Goal: Task Accomplishment & Management: Use online tool/utility

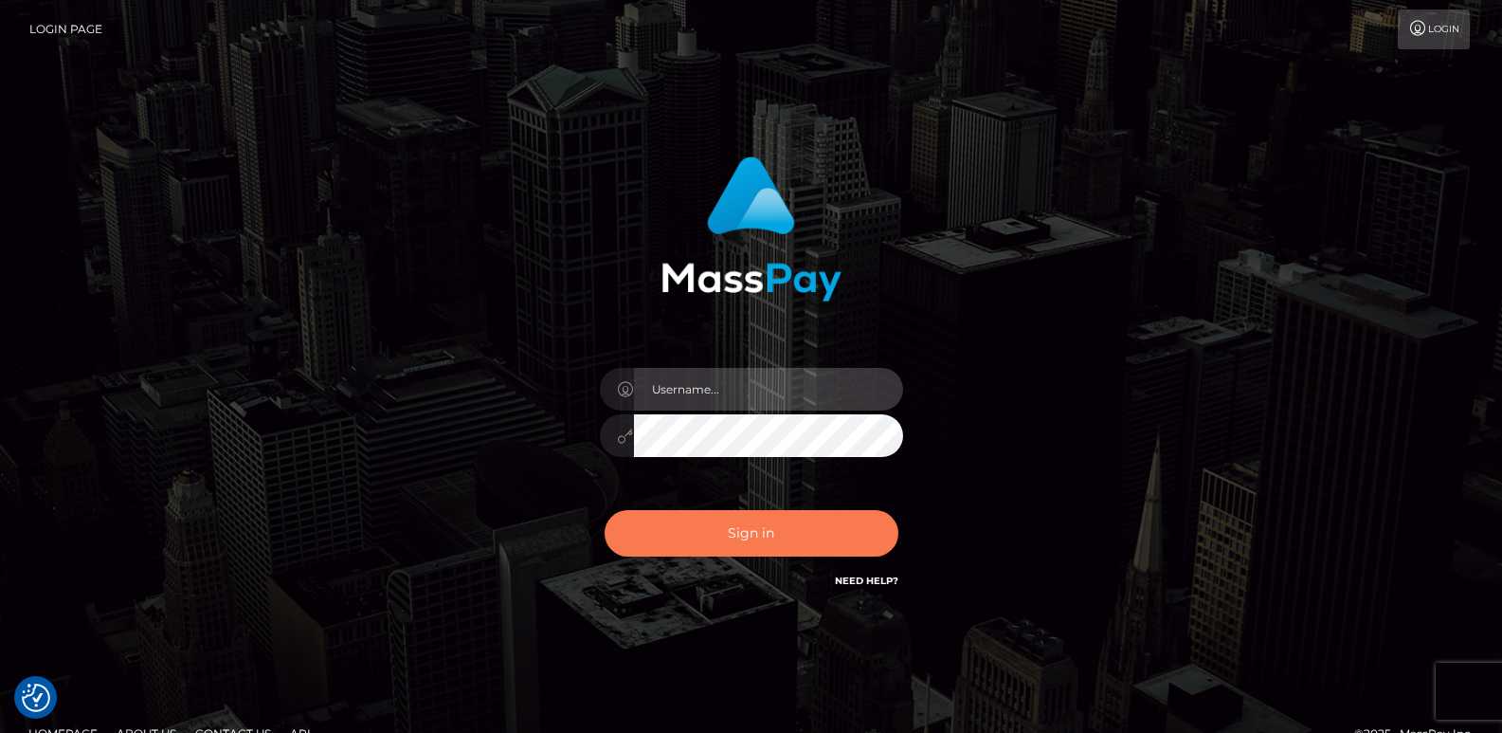
type input "ts2.es"
click at [675, 533] on button "Sign in" at bounding box center [752, 533] width 294 height 46
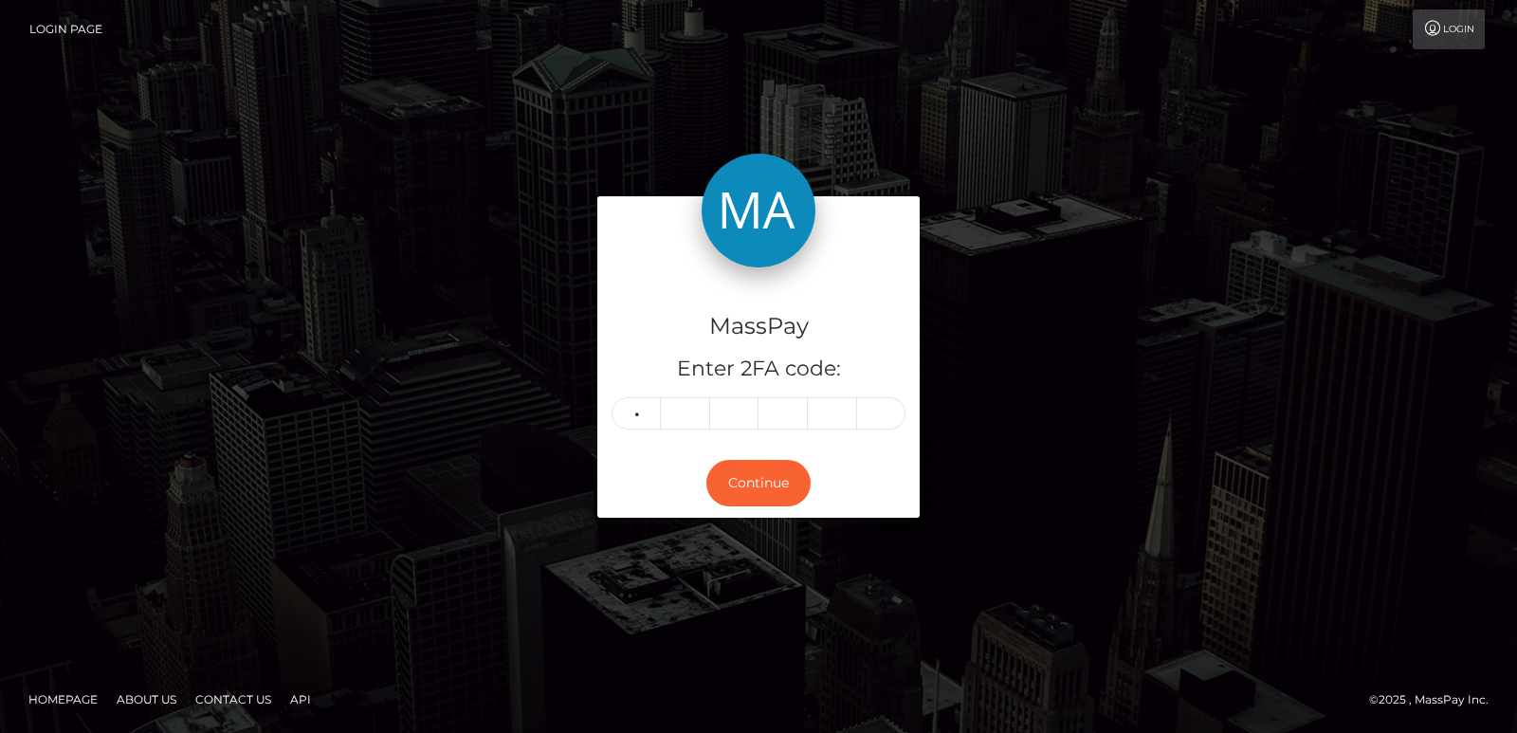
type input "2"
type input "7"
type input "1"
type input "0"
type input "8"
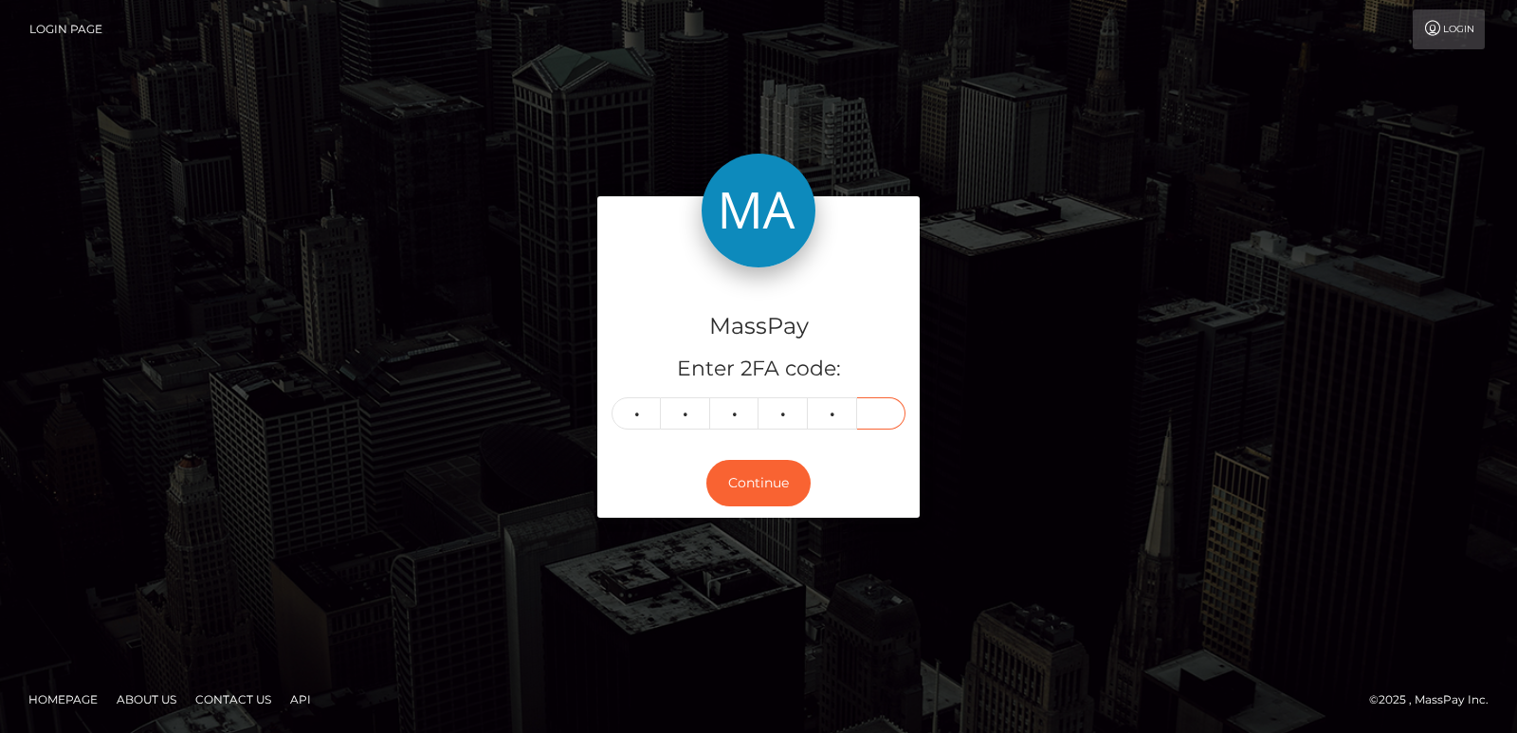
type input "9"
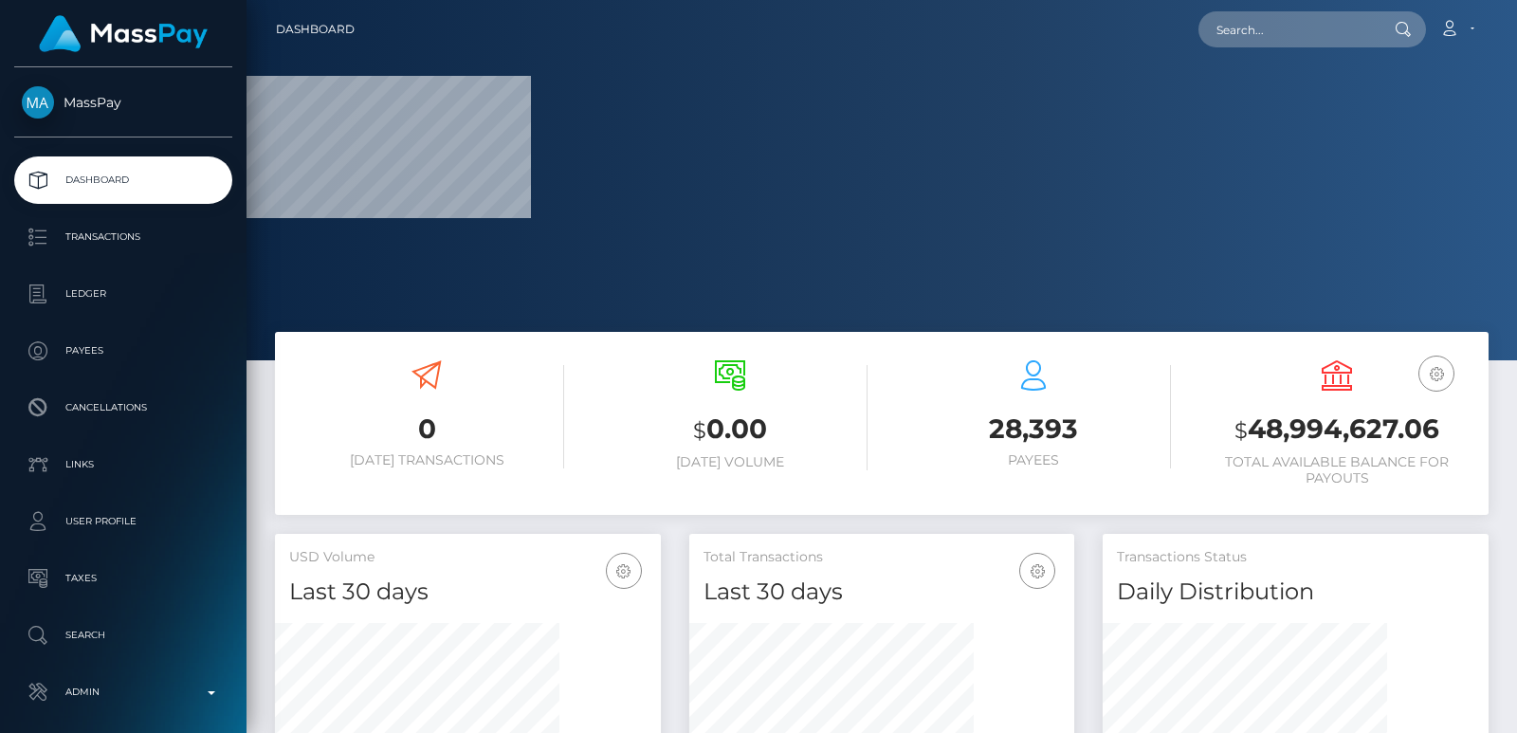
scroll to position [520, 385]
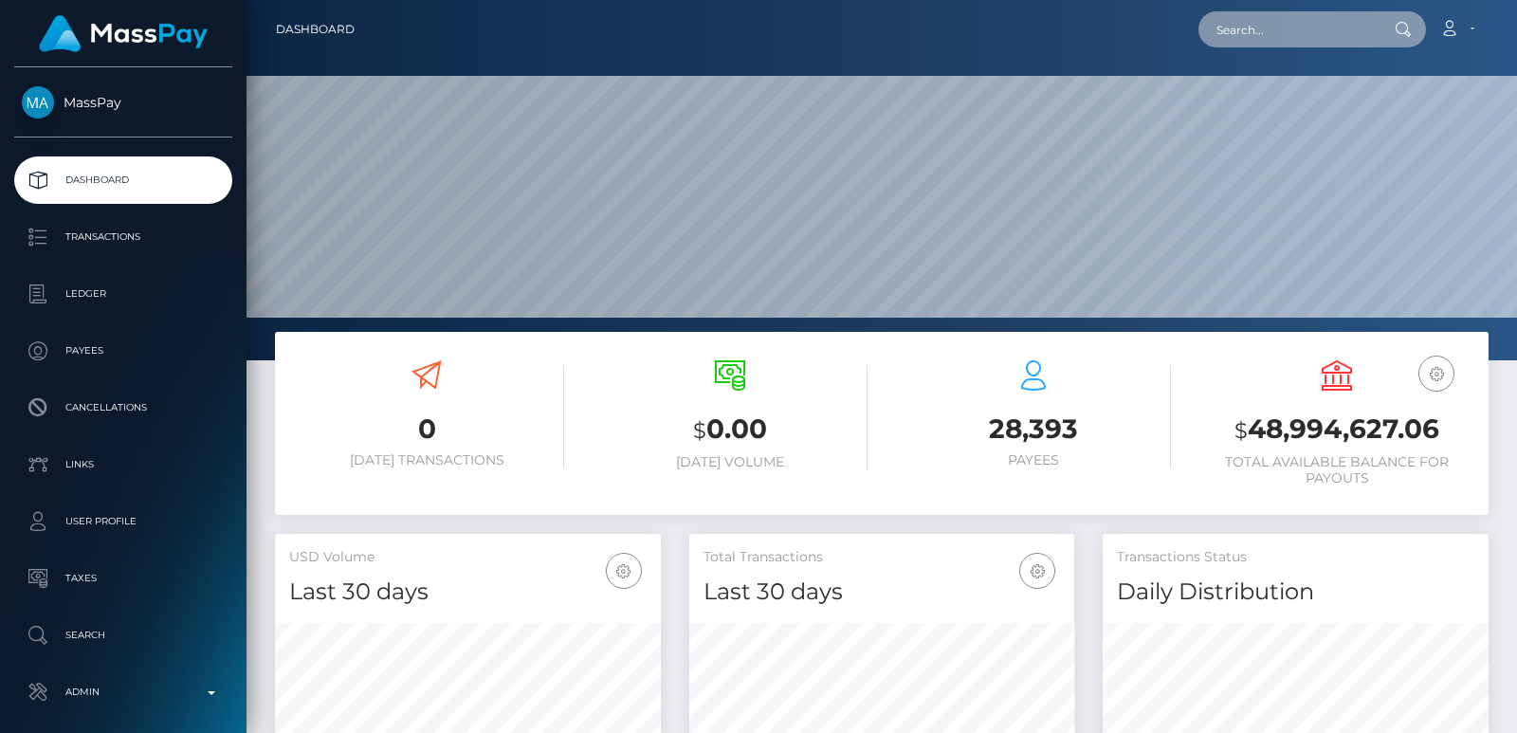
click at [1250, 45] on input "text" at bounding box center [1287, 29] width 178 height 36
paste input "[EMAIL_ADDRESS][DOMAIN_NAME]"
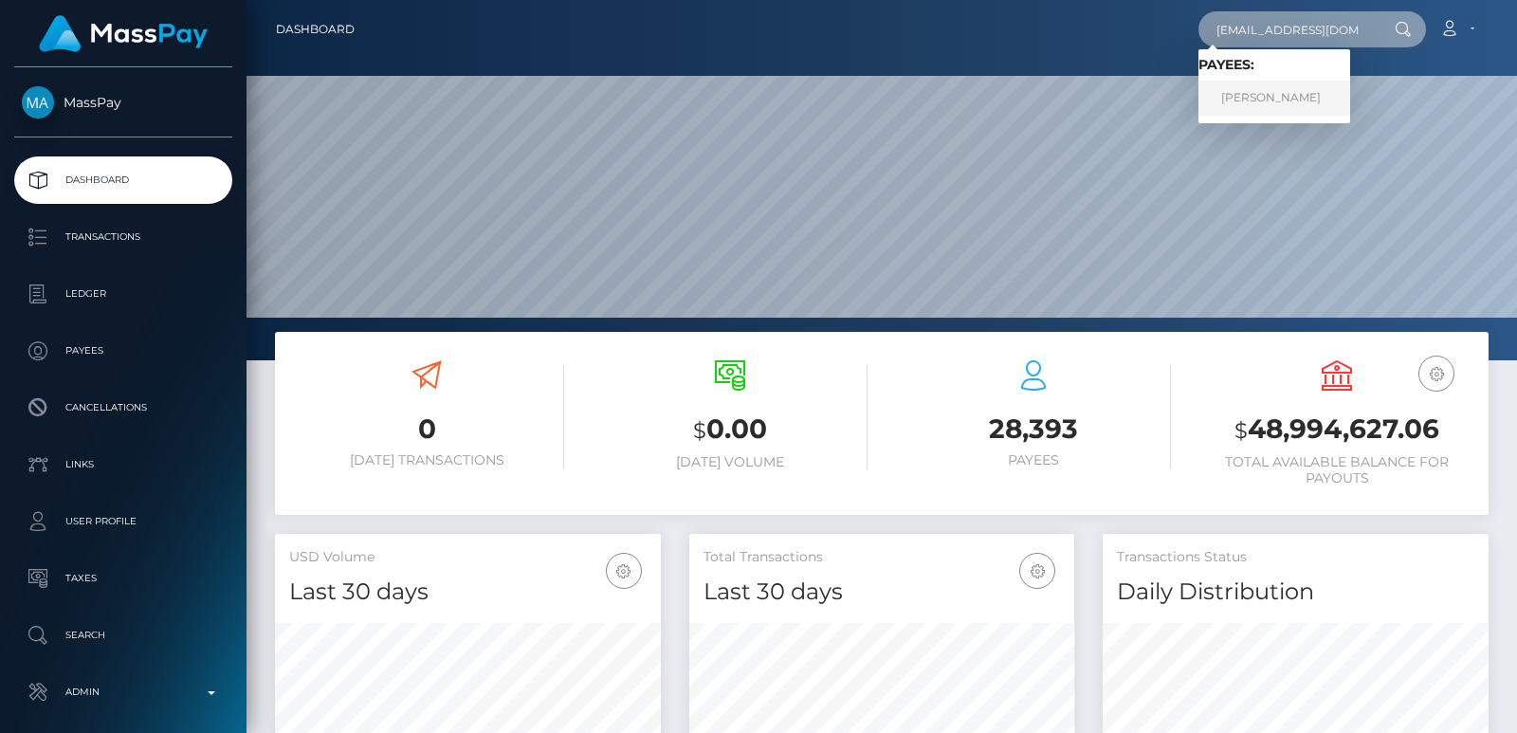
type input "[EMAIL_ADDRESS][DOMAIN_NAME]"
click at [1281, 100] on link "Melanie Mueller" at bounding box center [1274, 98] width 152 height 35
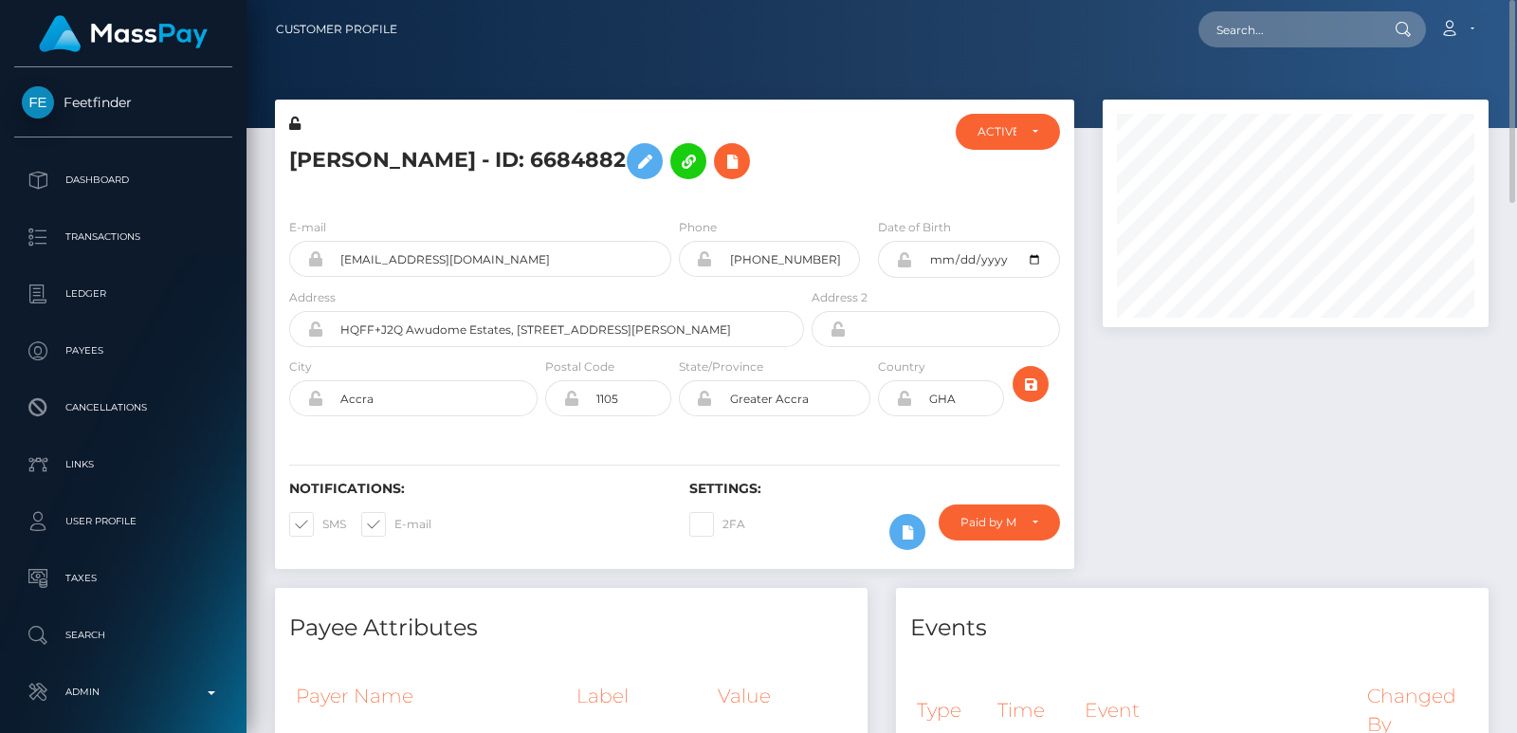
click at [344, 160] on h5 "[PERSON_NAME] - ID: 6684882" at bounding box center [541, 161] width 504 height 55
copy h5 "[PERSON_NAME]"
click at [1215, 35] on input "text" at bounding box center [1287, 29] width 178 height 36
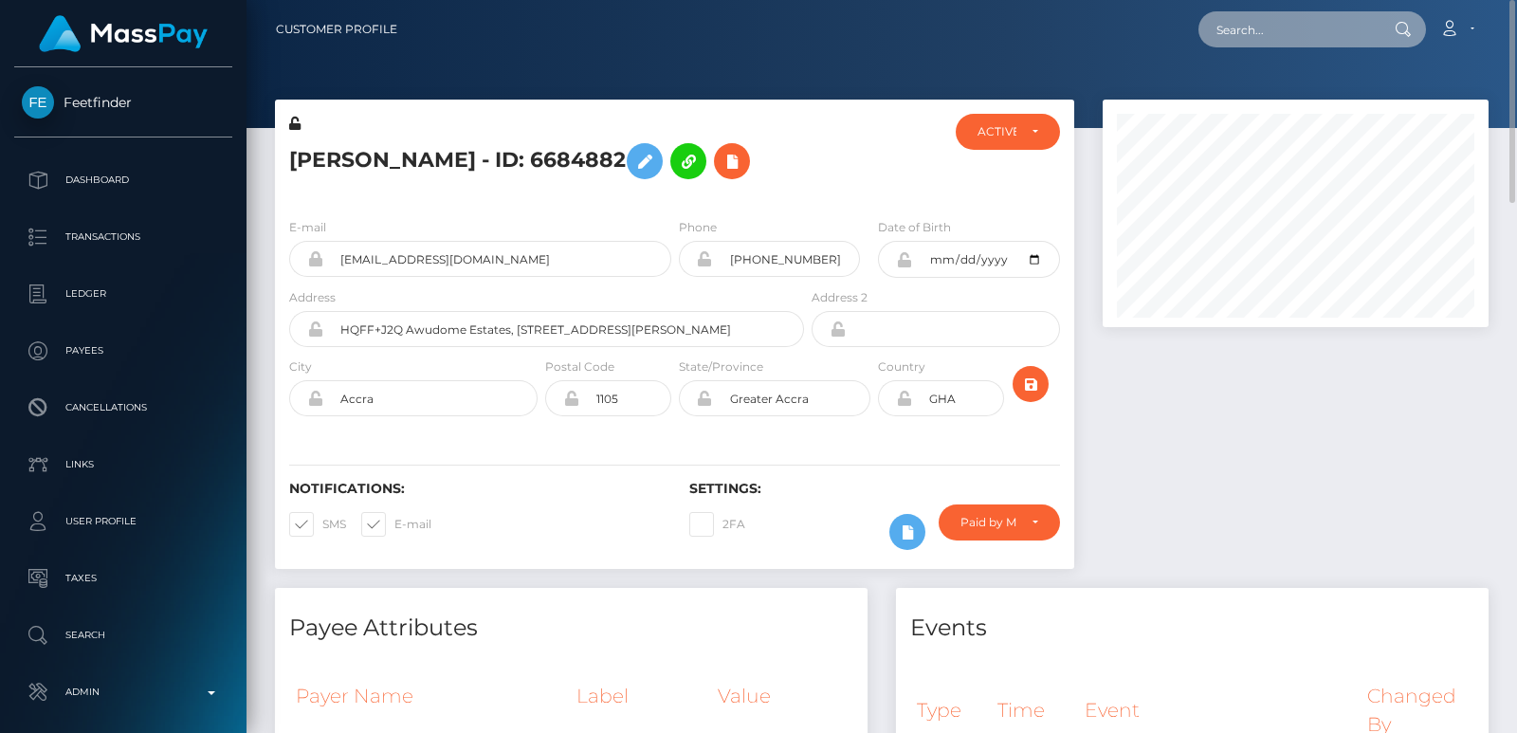
paste input "romankarim30@gmail.com"
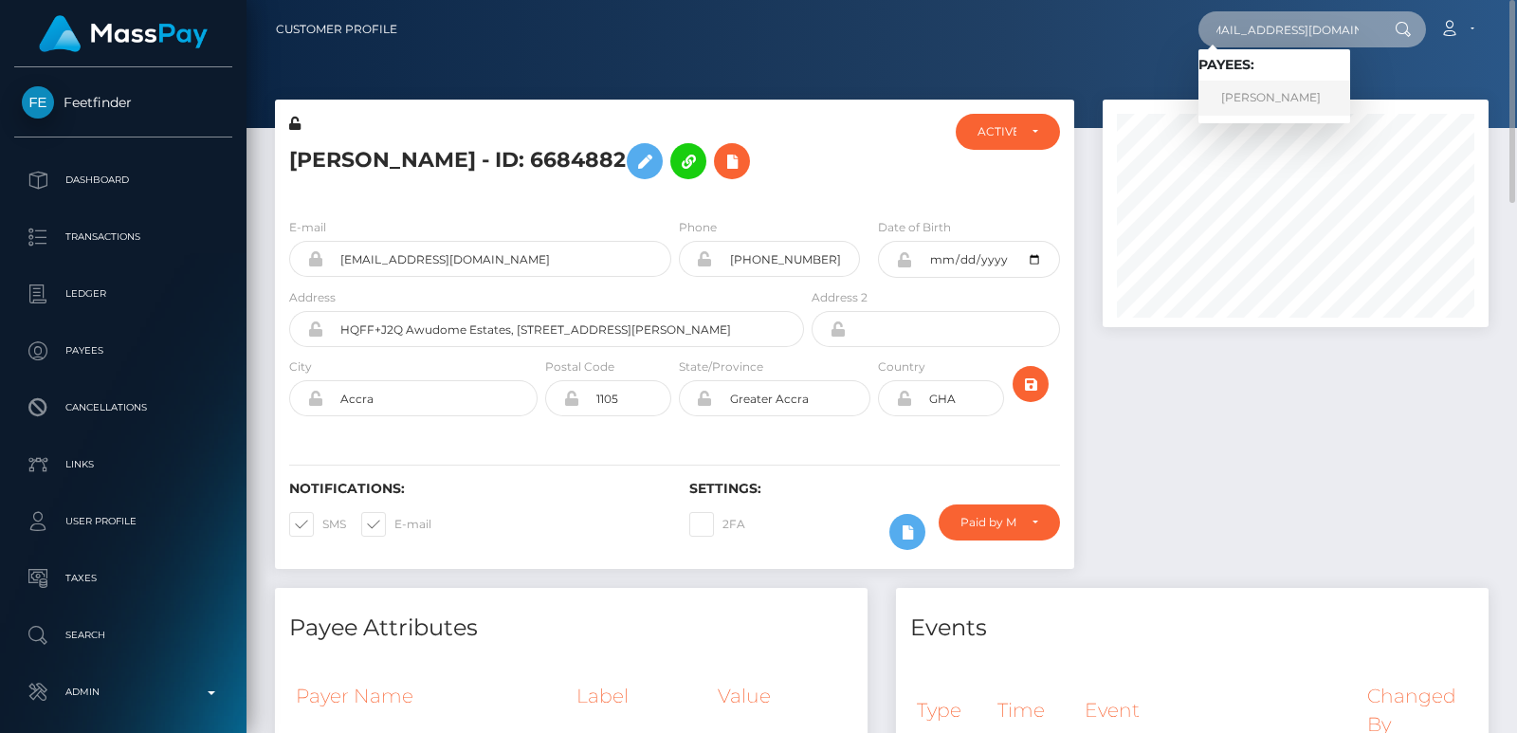
type input "romankarim30@gmail.com"
click at [1246, 95] on link "Roman Abdul Karim" at bounding box center [1274, 98] width 152 height 35
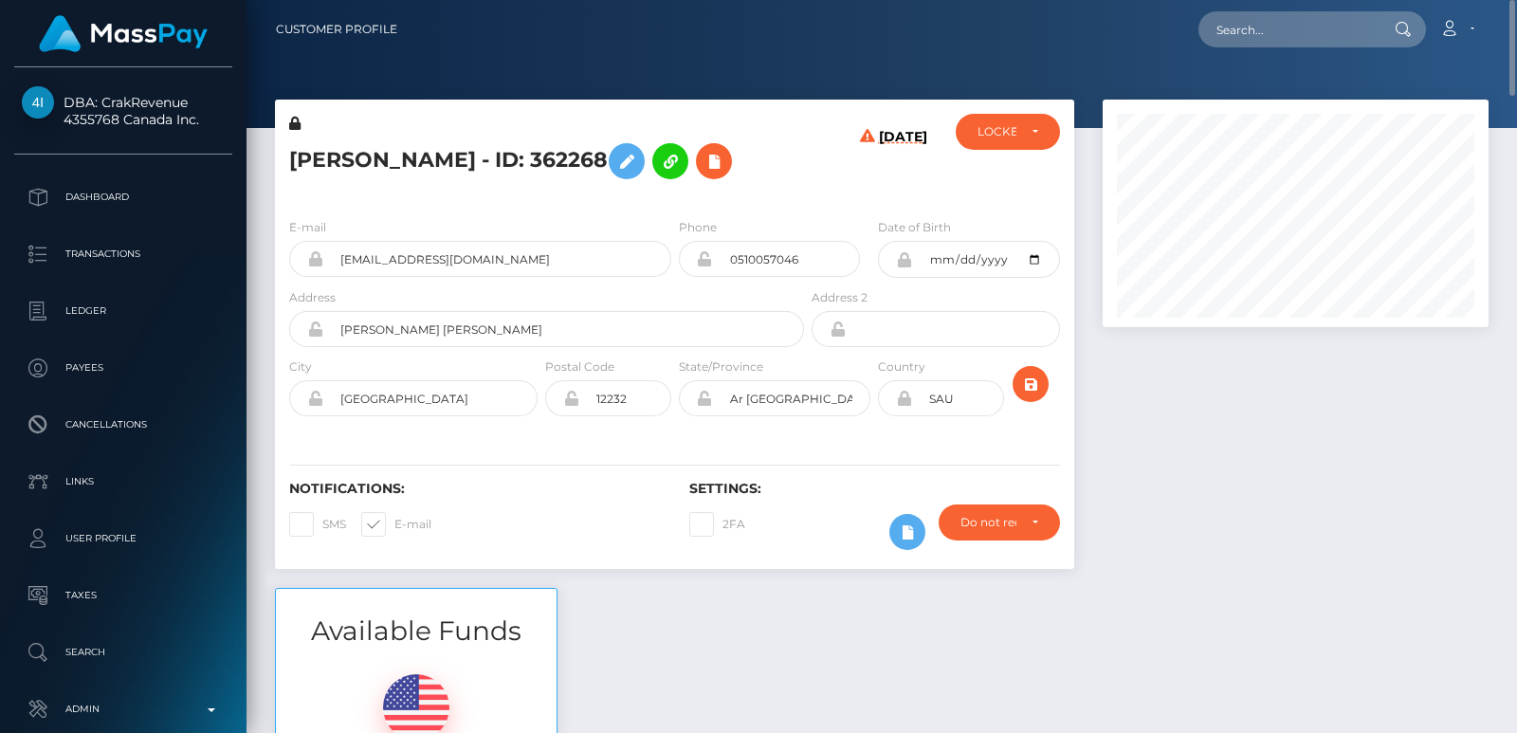
click at [339, 173] on h5 "Roman Abdul Karim - ID: 362268" at bounding box center [541, 161] width 504 height 55
copy h5 "Roman"
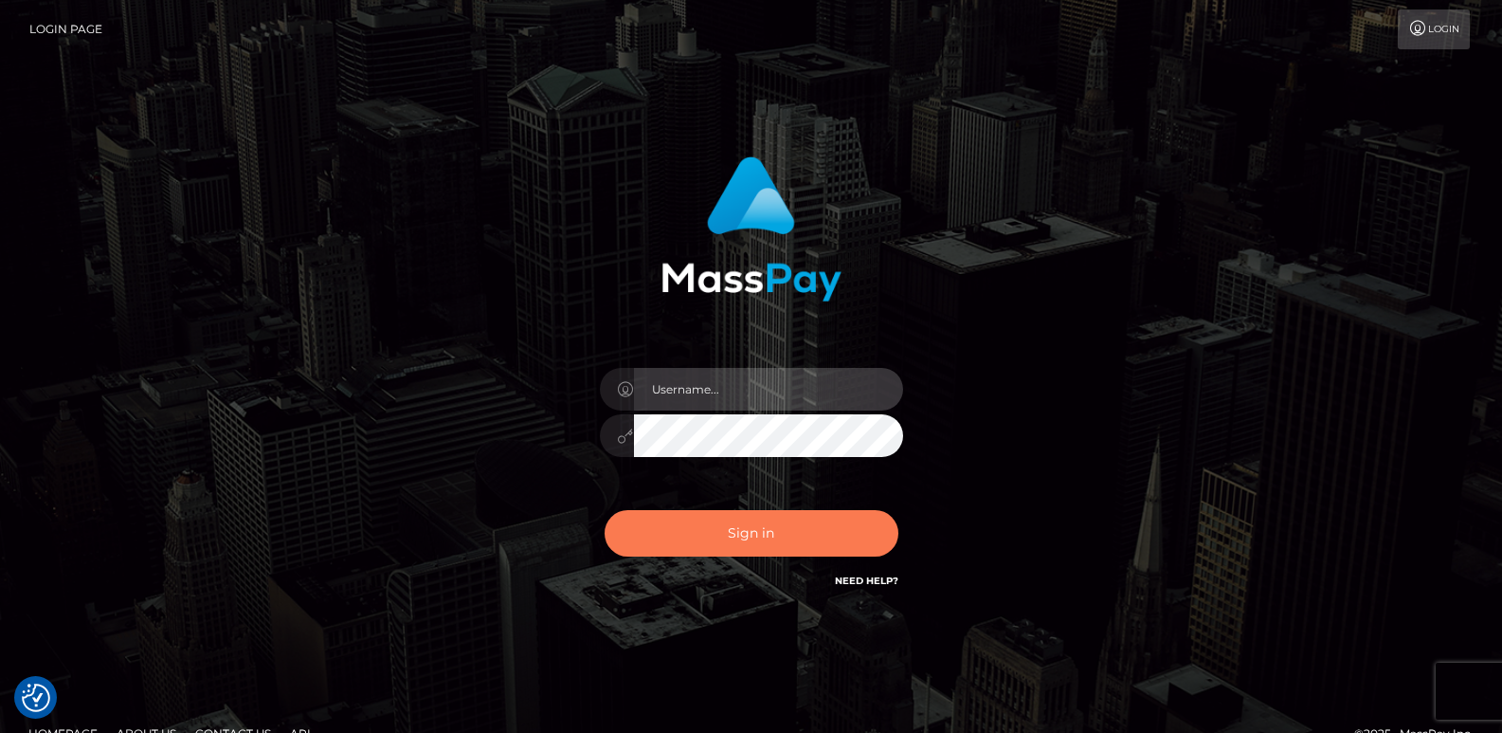
type input "[DOMAIN_NAME]"
click at [718, 550] on button "Sign in" at bounding box center [752, 533] width 294 height 46
click at [718, 550] on div "Sign in Need Help?" at bounding box center [752, 541] width 332 height 84
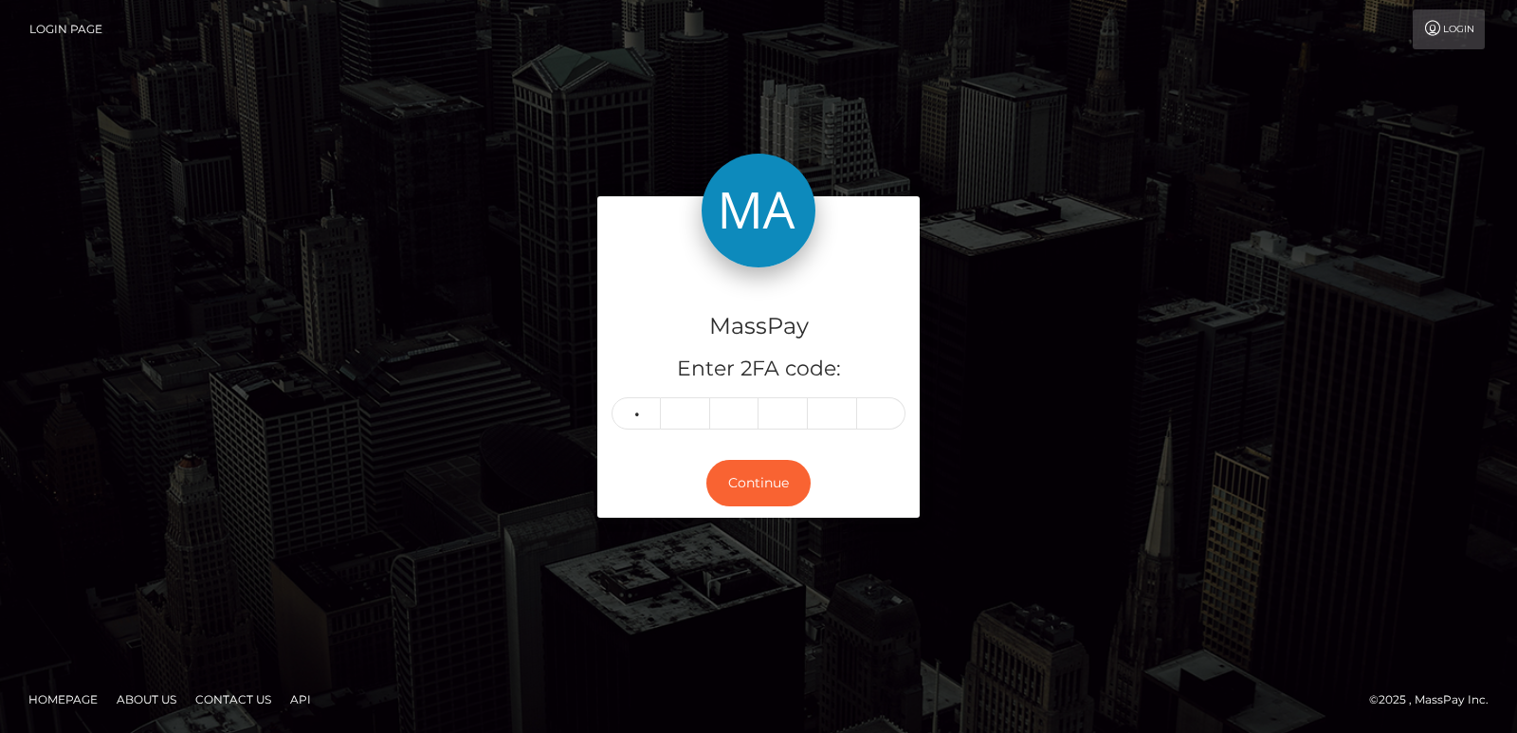
type input "0"
type input "5"
type input "4"
type input "3"
type input "9"
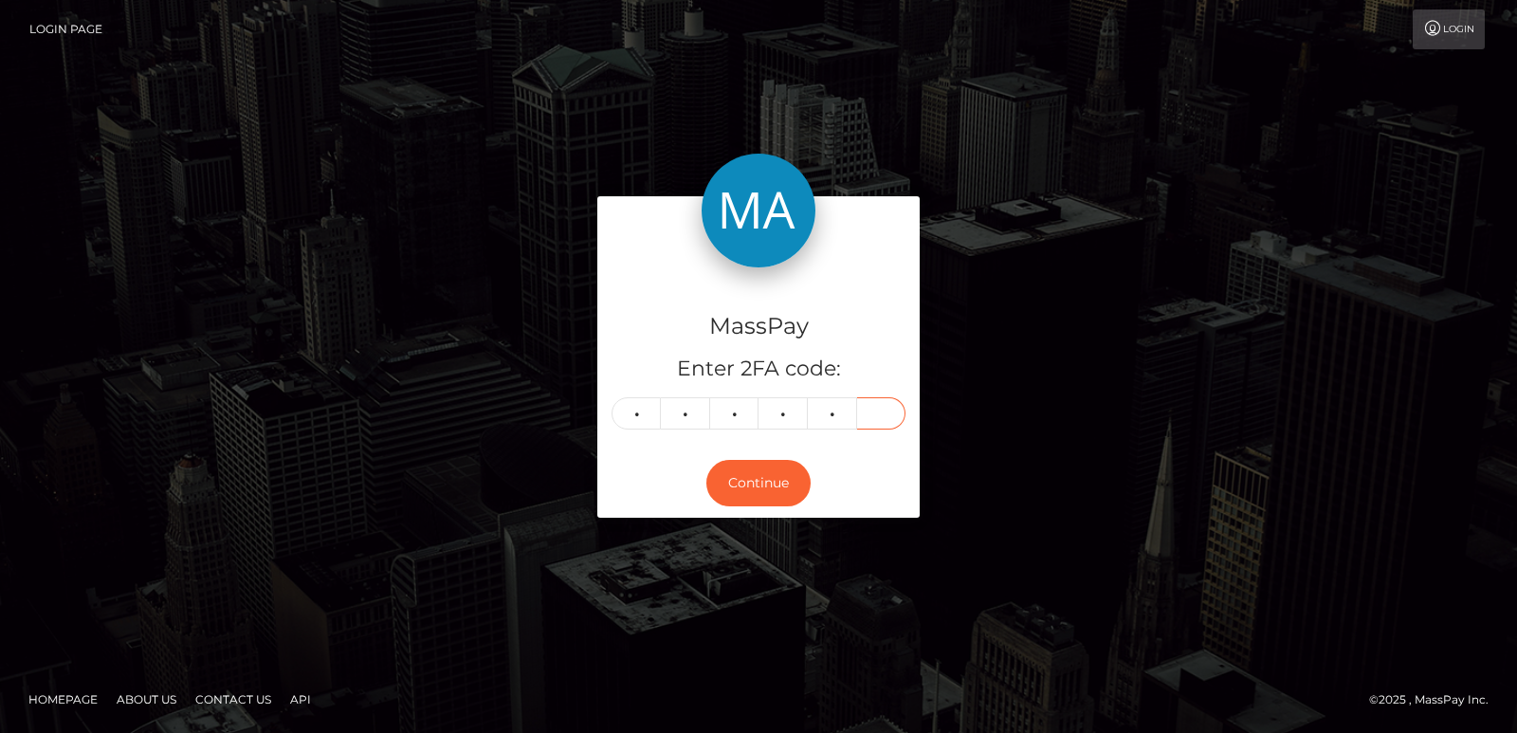
type input "9"
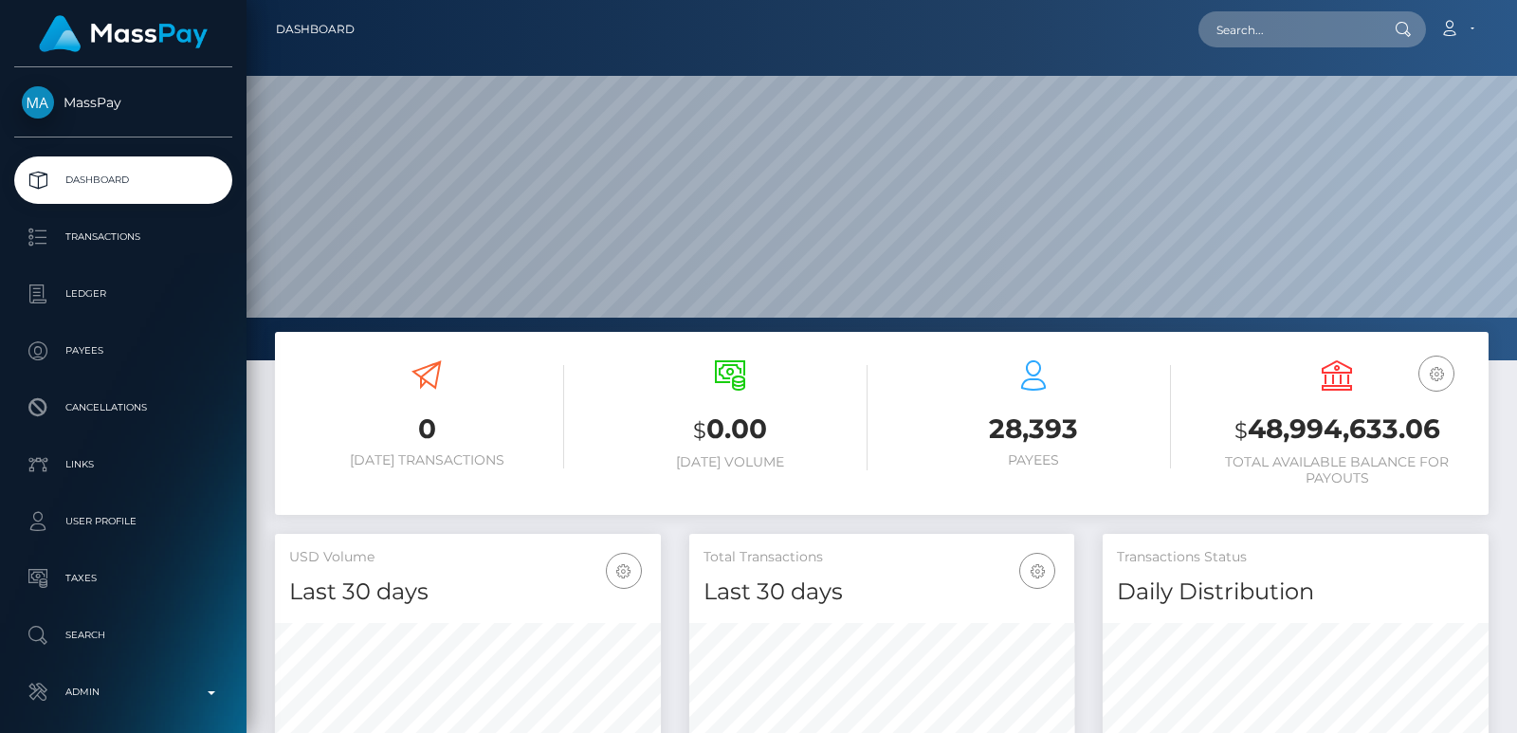
scroll to position [360, 1270]
click at [1267, 26] on input "text" at bounding box center [1287, 29] width 178 height 36
paste input "[EMAIL_ADDRESS][DOMAIN_NAME]"
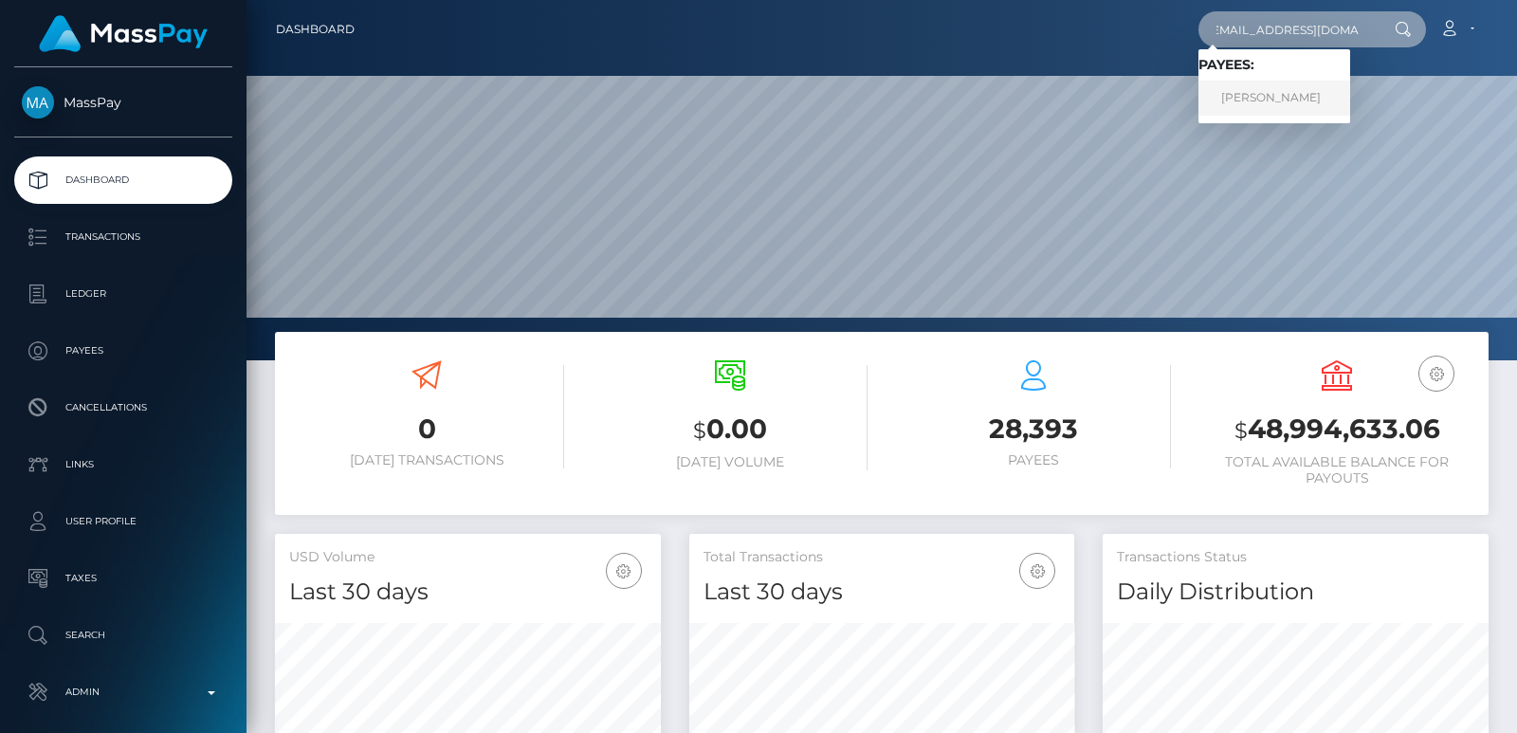
type input "[EMAIL_ADDRESS][DOMAIN_NAME]"
click at [1257, 110] on link "[PERSON_NAME]" at bounding box center [1274, 98] width 152 height 35
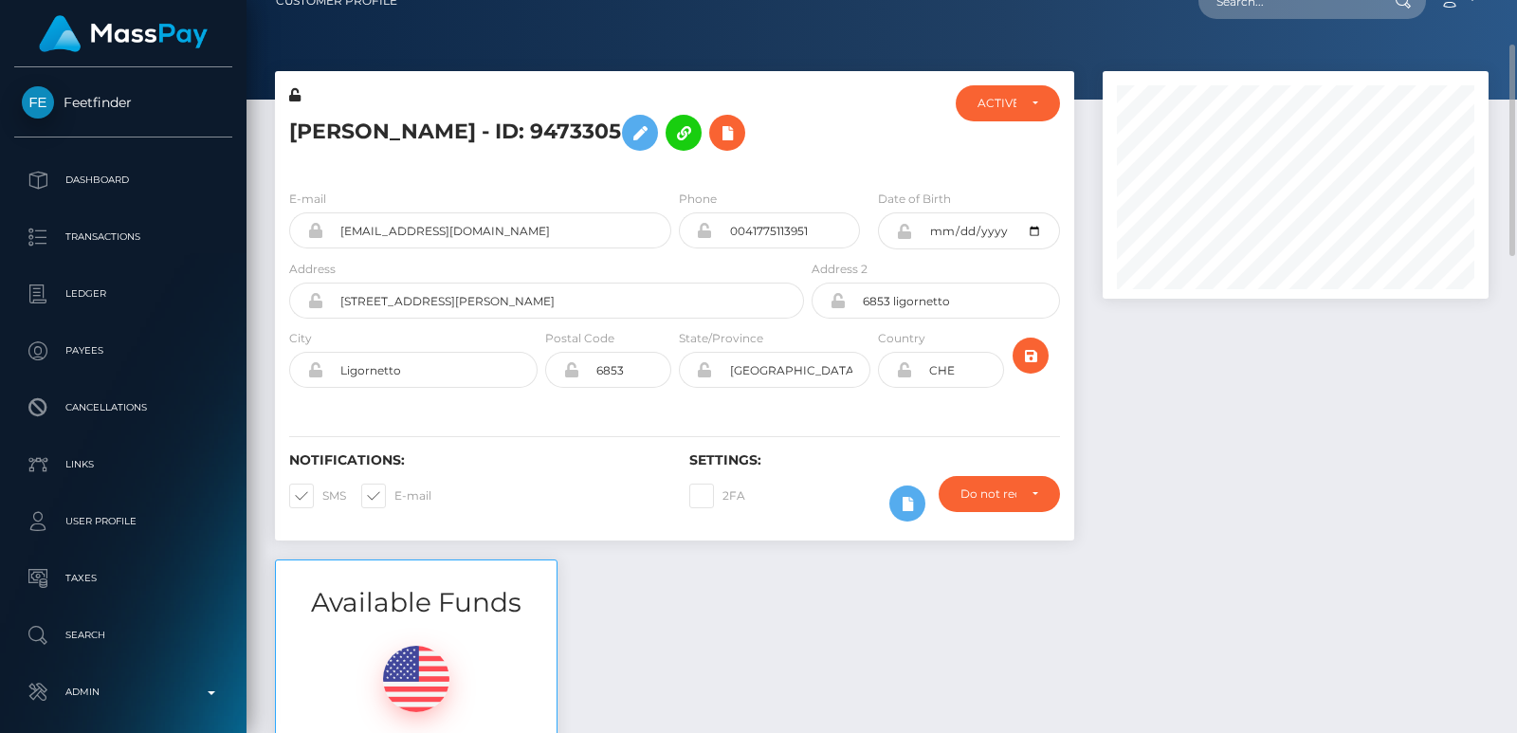
scroll to position [57, 0]
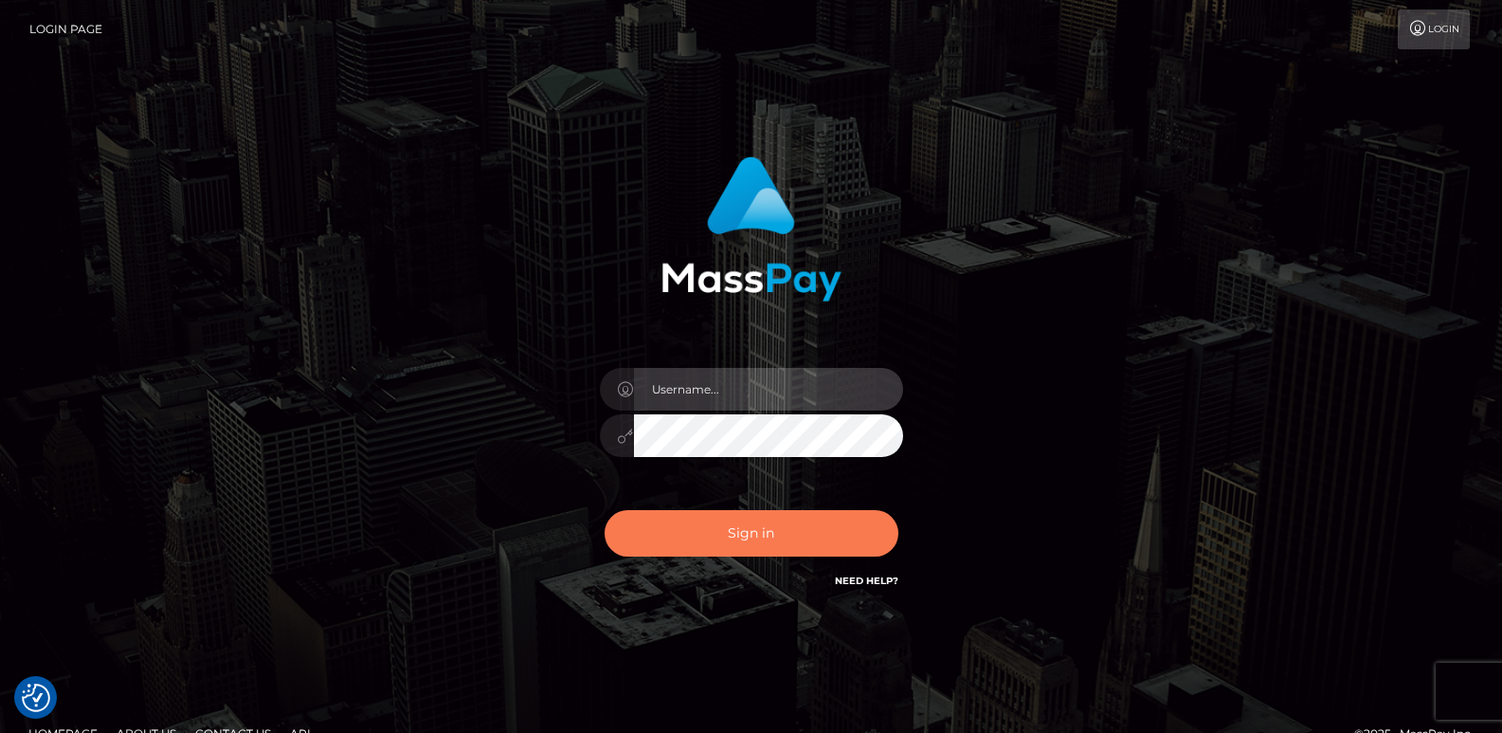
type input "ts2.es"
click at [748, 518] on button "Sign in" at bounding box center [752, 533] width 294 height 46
type input "ts2.es"
click at [741, 526] on button "Sign in" at bounding box center [752, 533] width 294 height 46
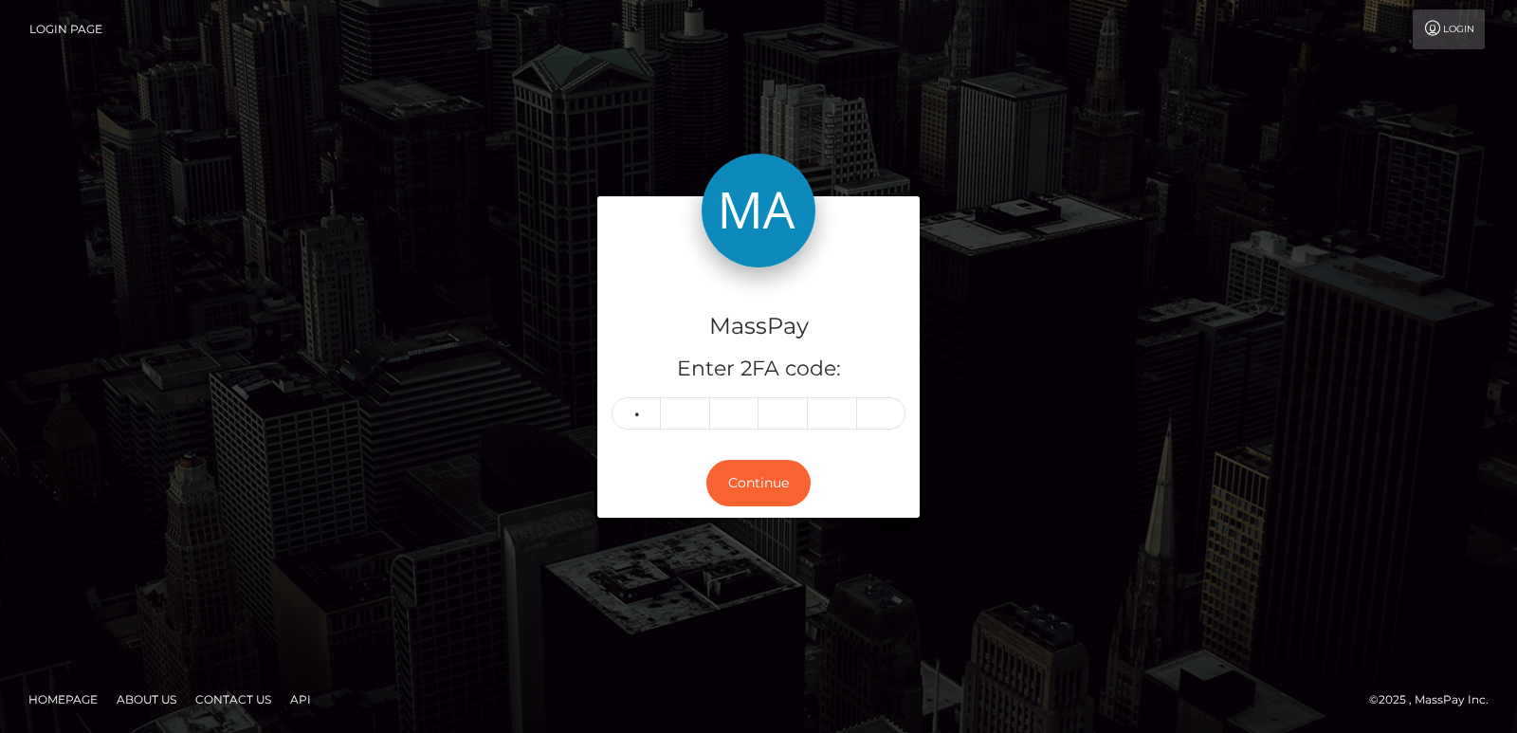
type input "7"
type input "6"
type input "8"
type input "9"
type input "7"
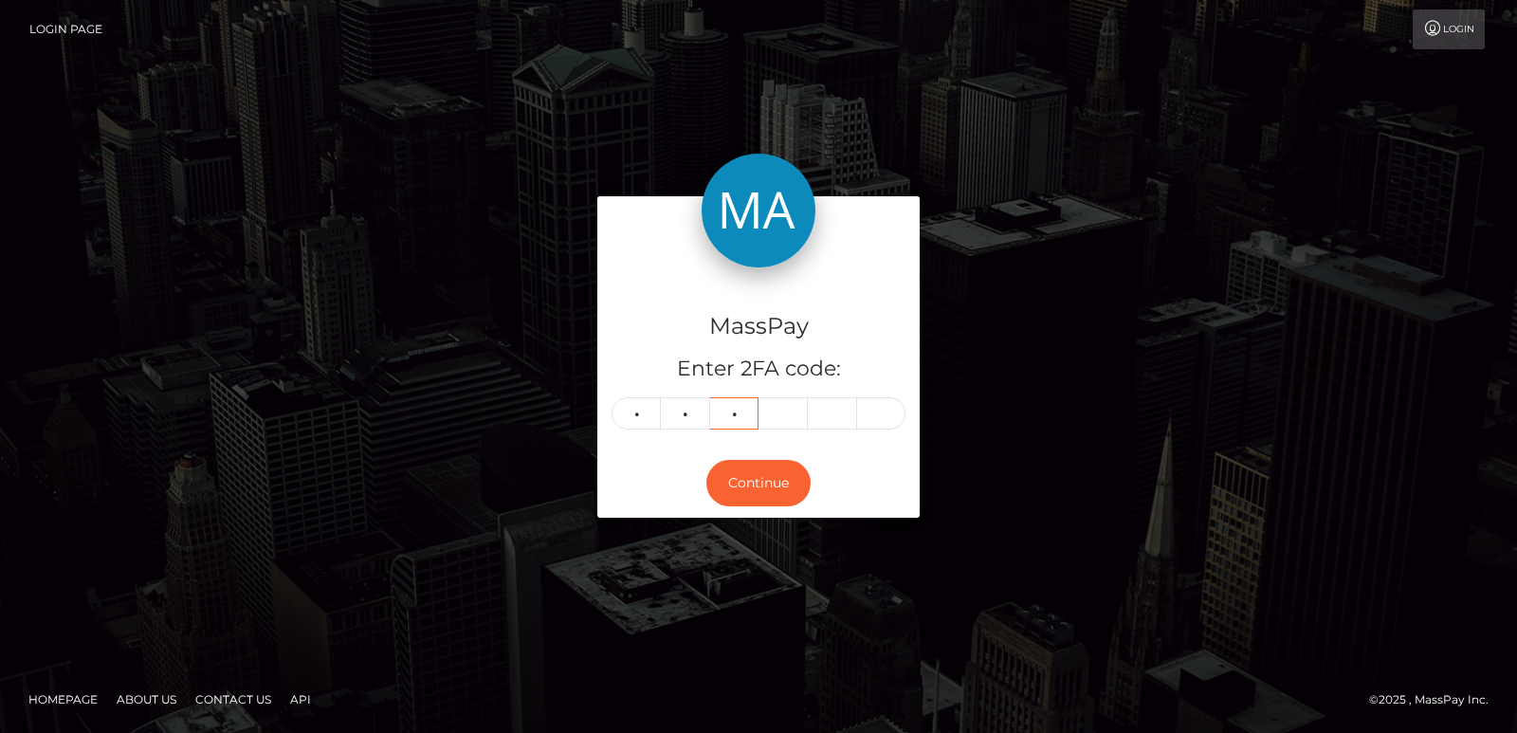
type input "8"
type input "5"
type input "6"
type input "8"
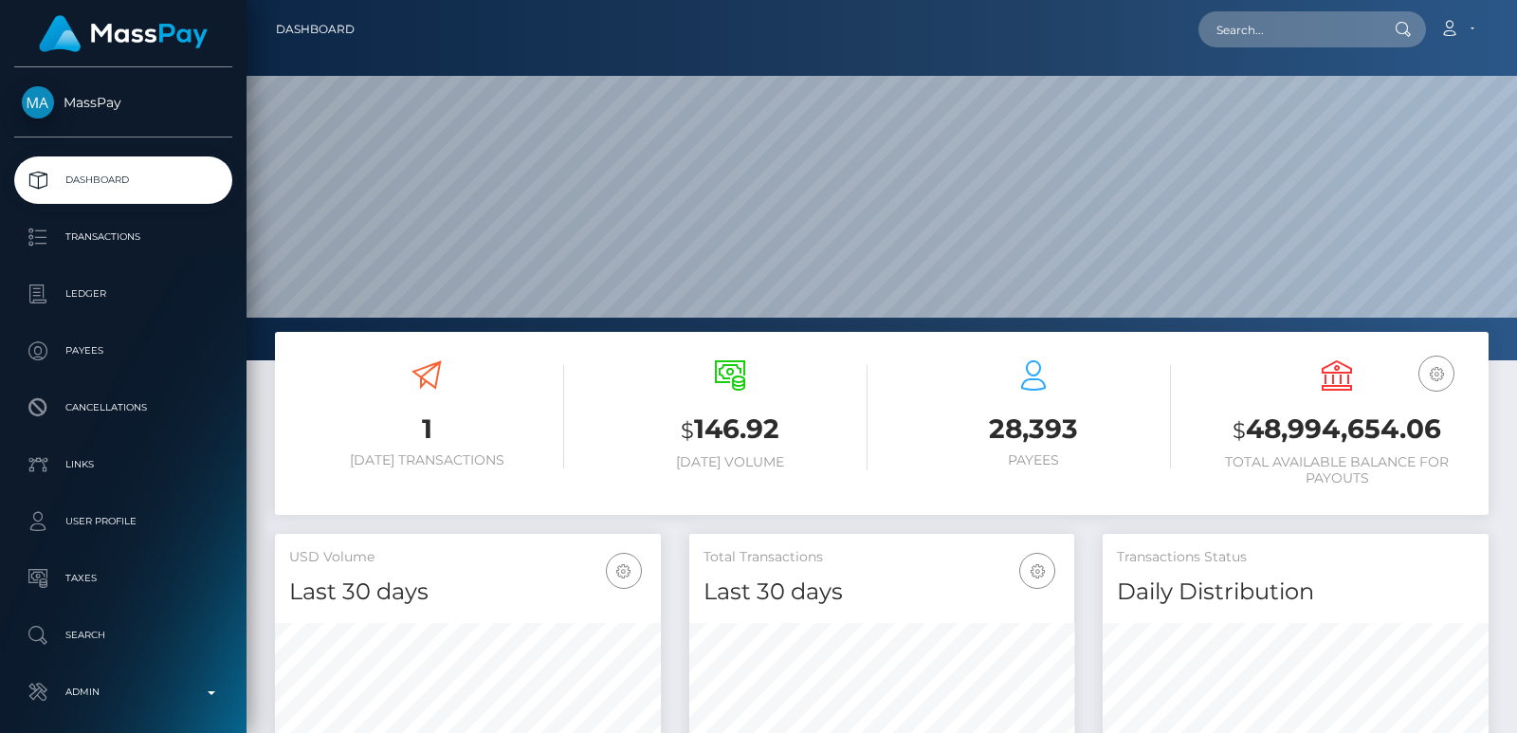
scroll to position [336, 385]
click at [1218, 22] on input "text" at bounding box center [1287, 29] width 178 height 36
paste input "diprofiomarina@gmail.com"
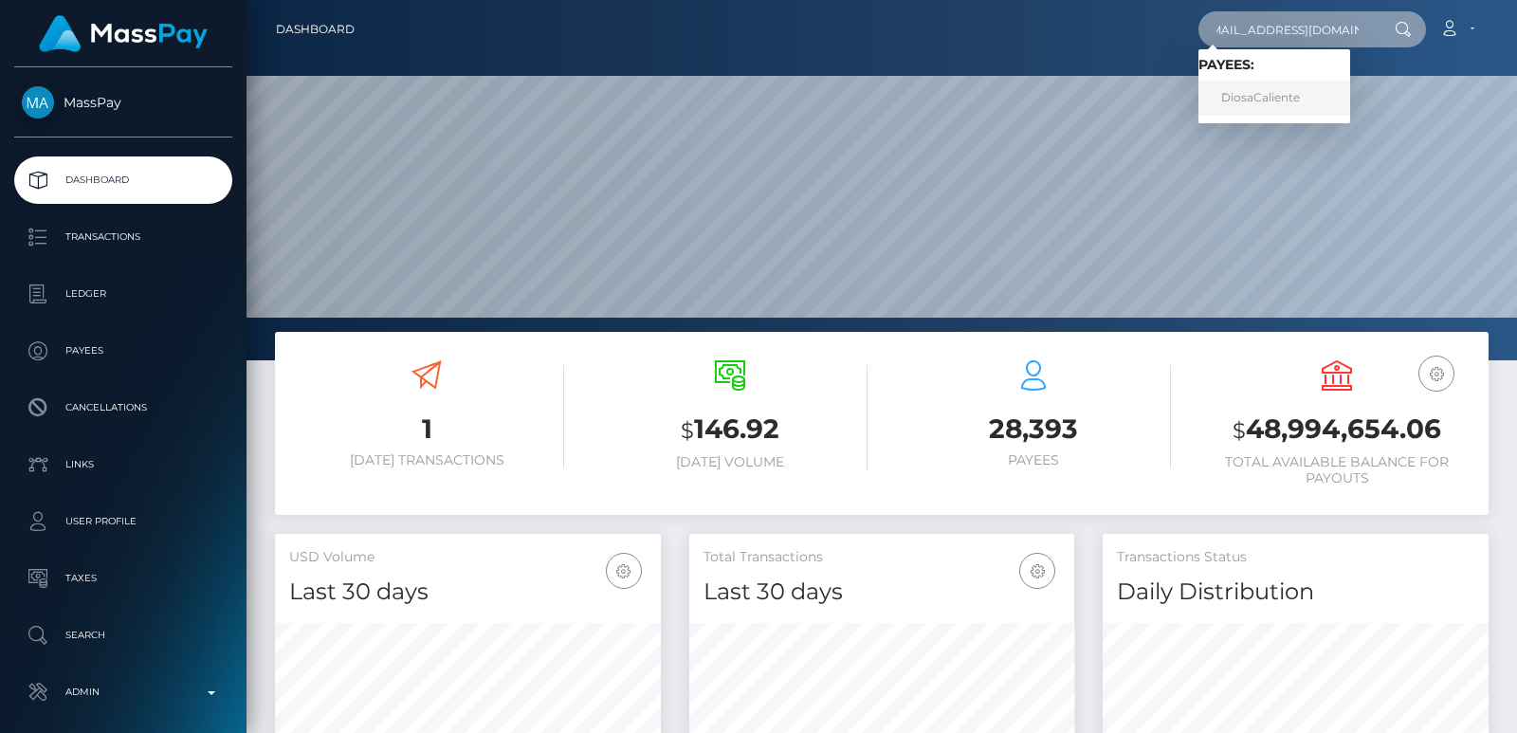
type input "diprofiomarina@gmail.com"
click at [1277, 94] on link "DiosaCaliente" at bounding box center [1274, 98] width 152 height 35
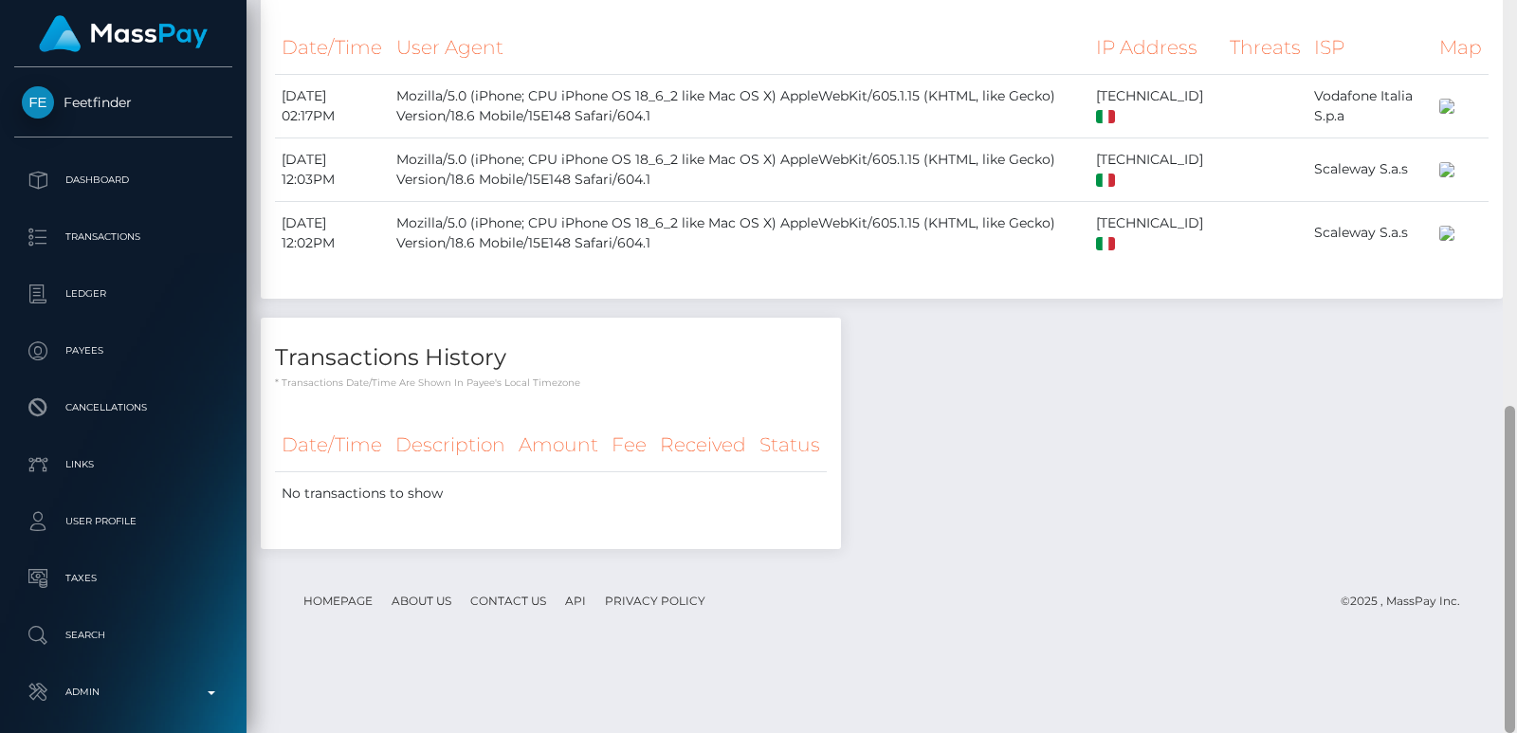
scroll to position [175, 0]
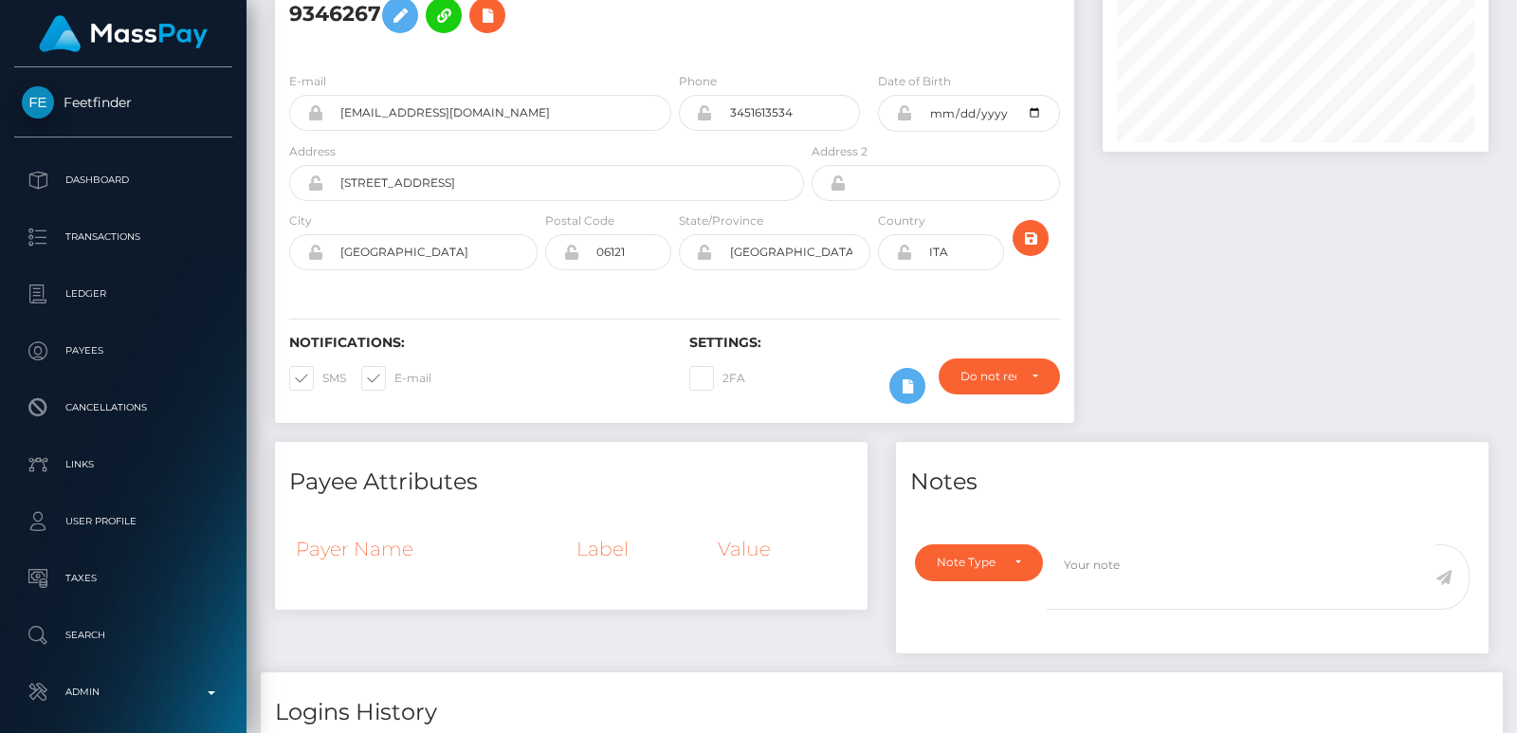
click at [1506, 13] on div "Customer Profile Loading... Loading..." at bounding box center [881, 366] width 1270 height 733
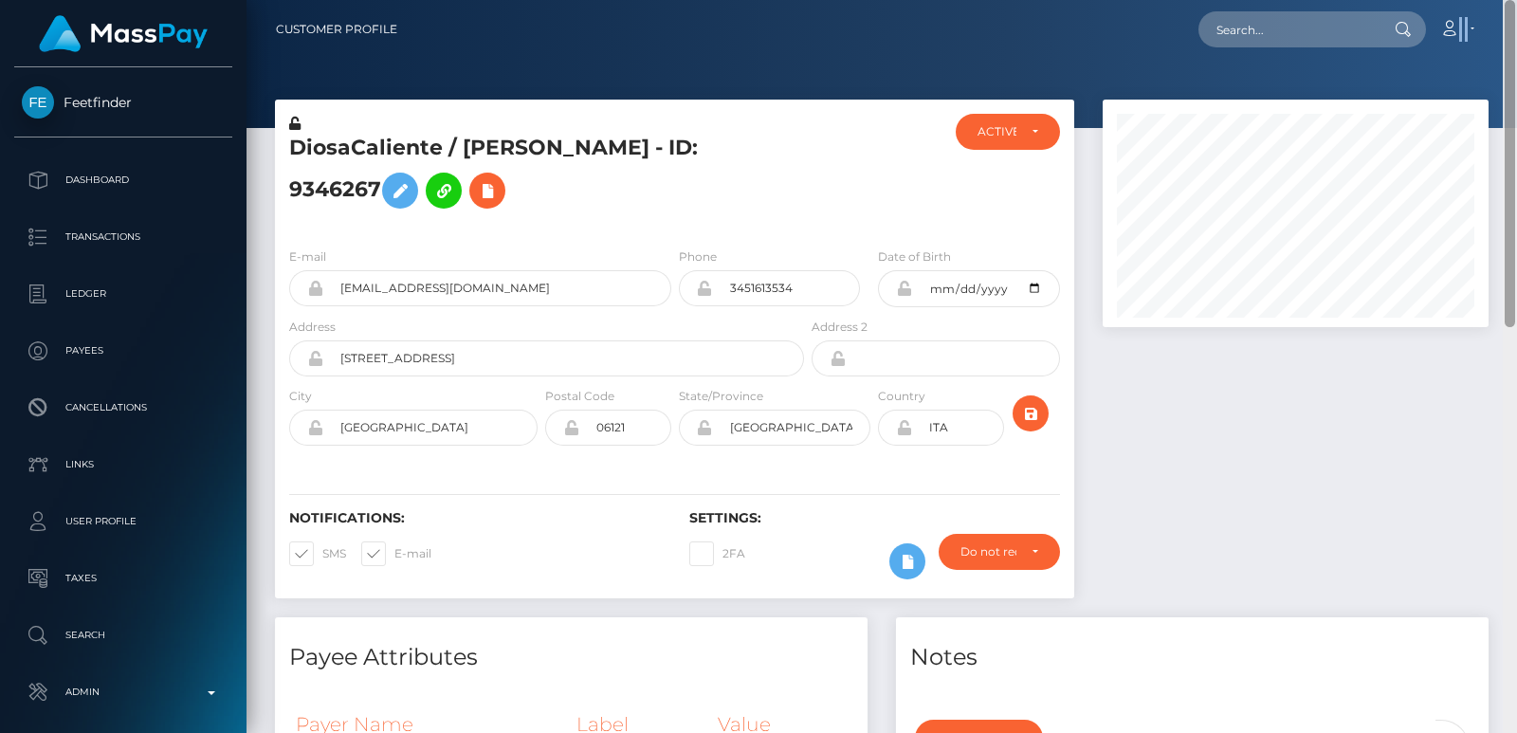
click at [1506, 13] on nav "Customer Profile Loading... Loading... Account" at bounding box center [881, 29] width 1270 height 59
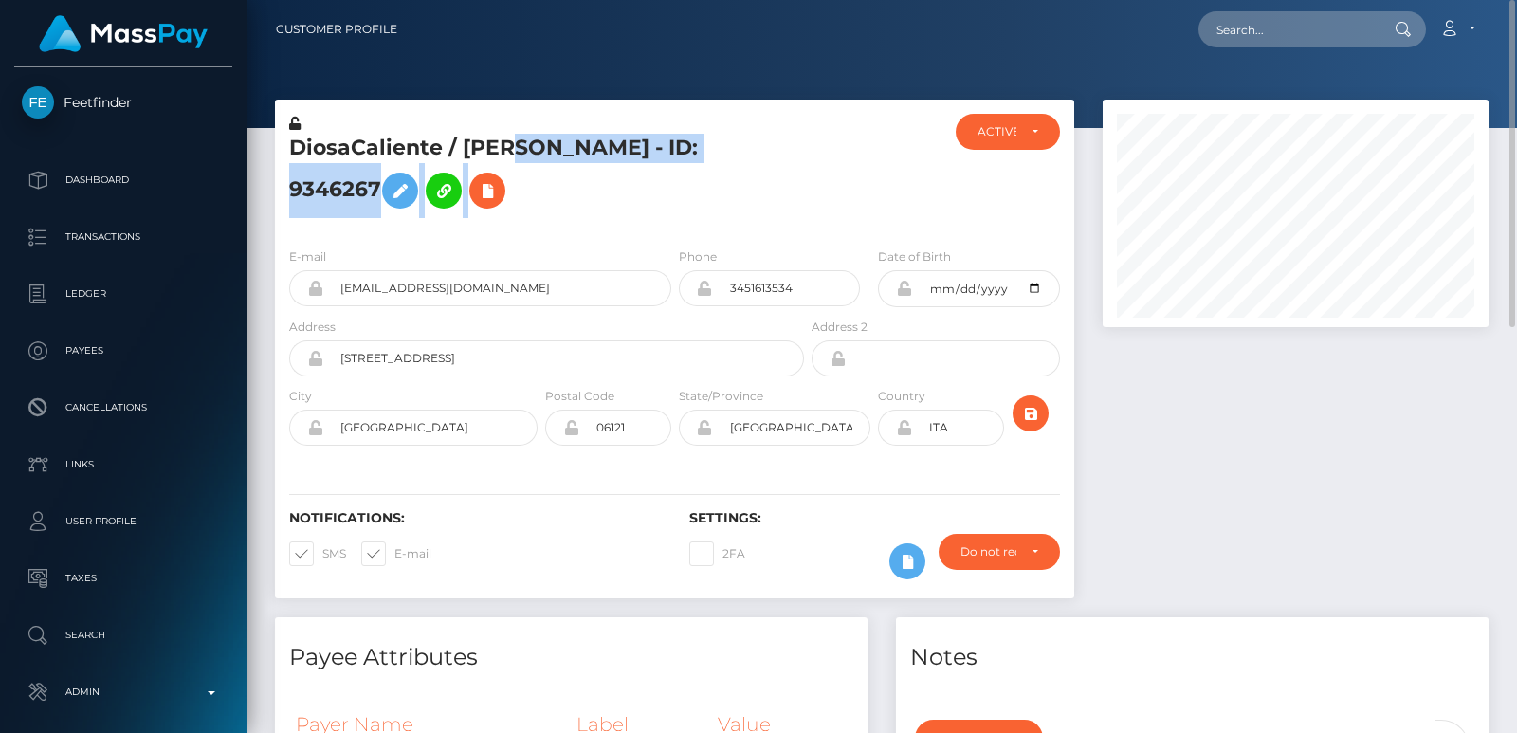
drag, startPoint x: 511, startPoint y: 170, endPoint x: 504, endPoint y: 148, distance: 22.8
click at [504, 148] on h5 "DiosaCaliente / Marina Di Profio - ID: 9346267" at bounding box center [541, 176] width 504 height 84
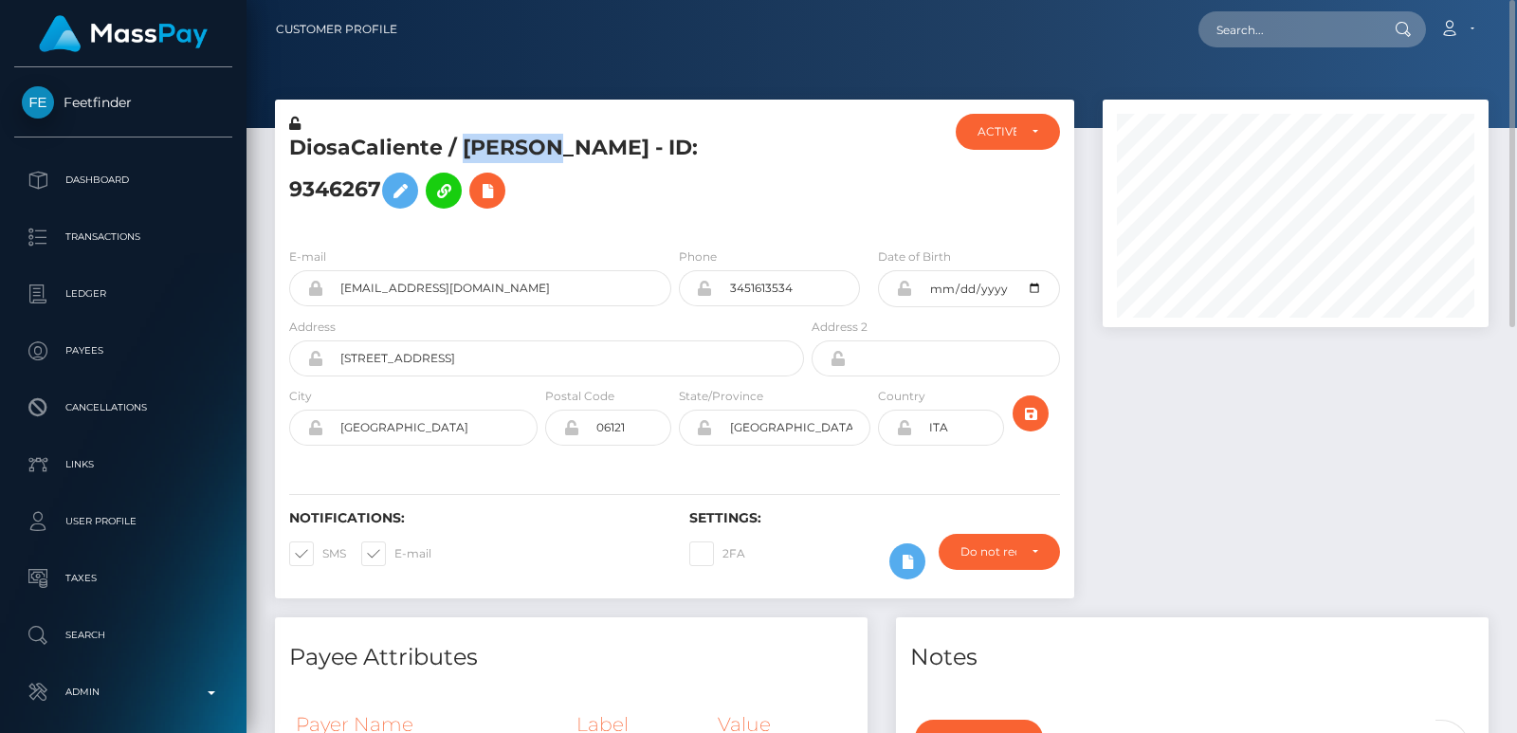
click at [504, 148] on h5 "DiosaCaliente / Marina Di Profio - ID: 9346267" at bounding box center [541, 176] width 504 height 84
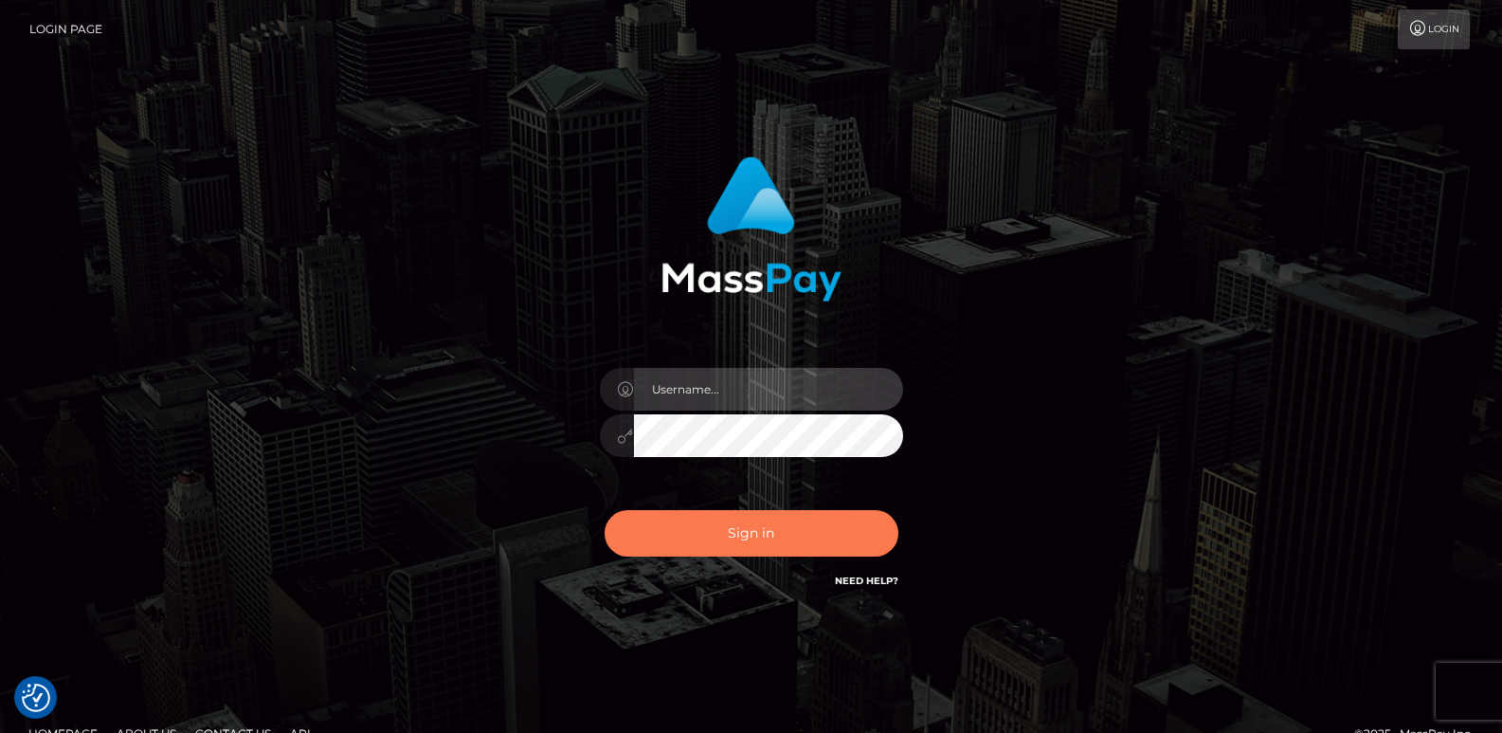
type input "ts2.es"
click at [721, 544] on button "Sign in" at bounding box center [752, 533] width 294 height 46
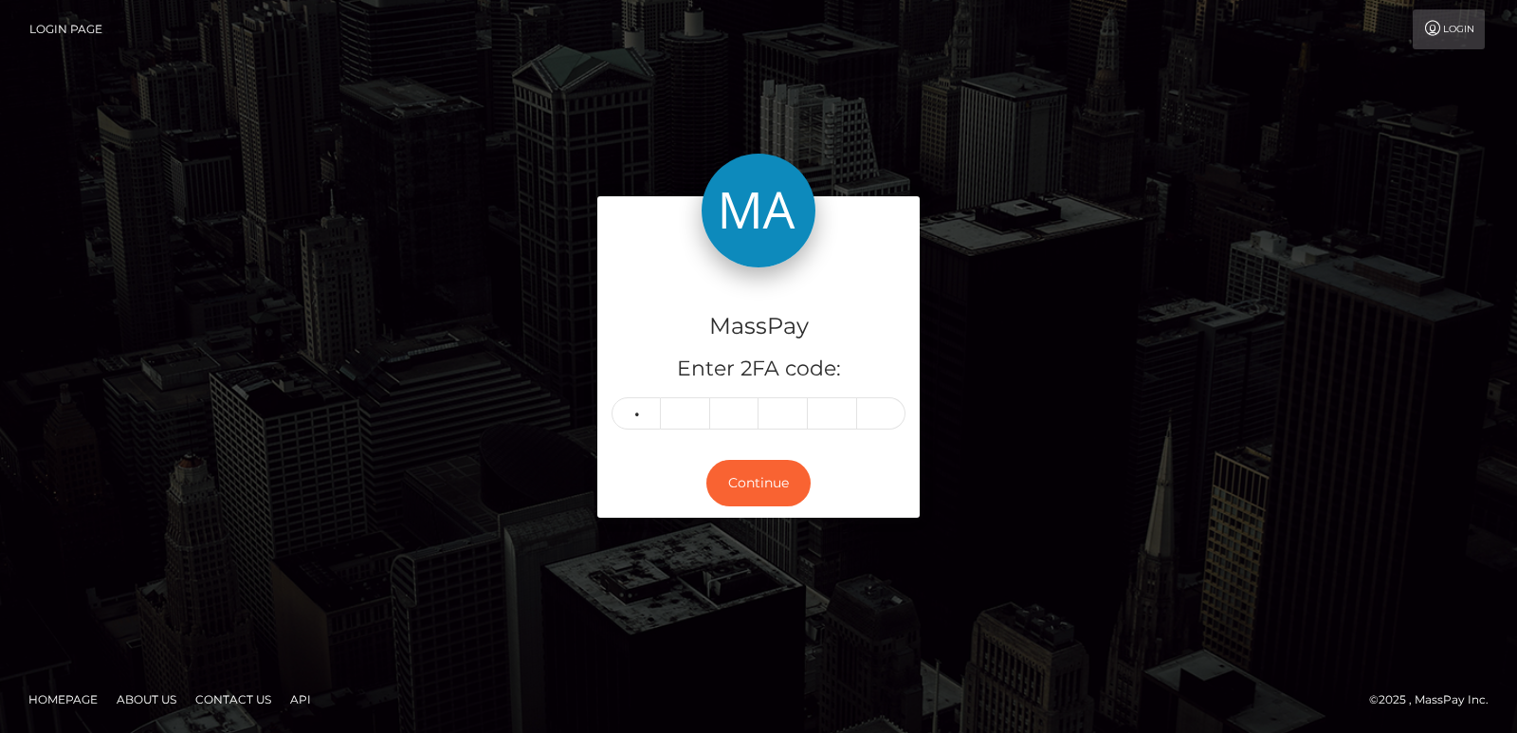
type input "6"
type input "2"
type input "3"
type input "5"
type input "2"
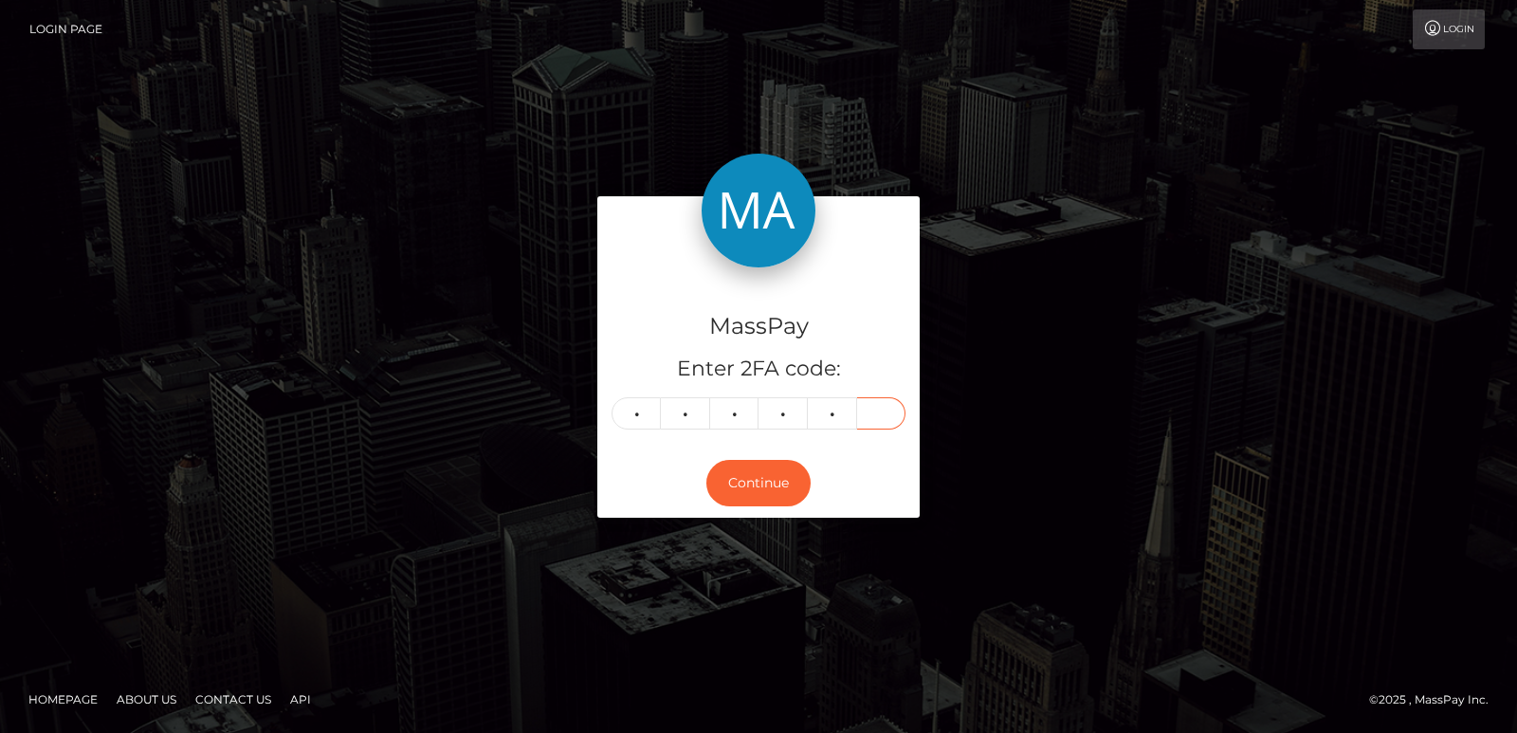
type input "1"
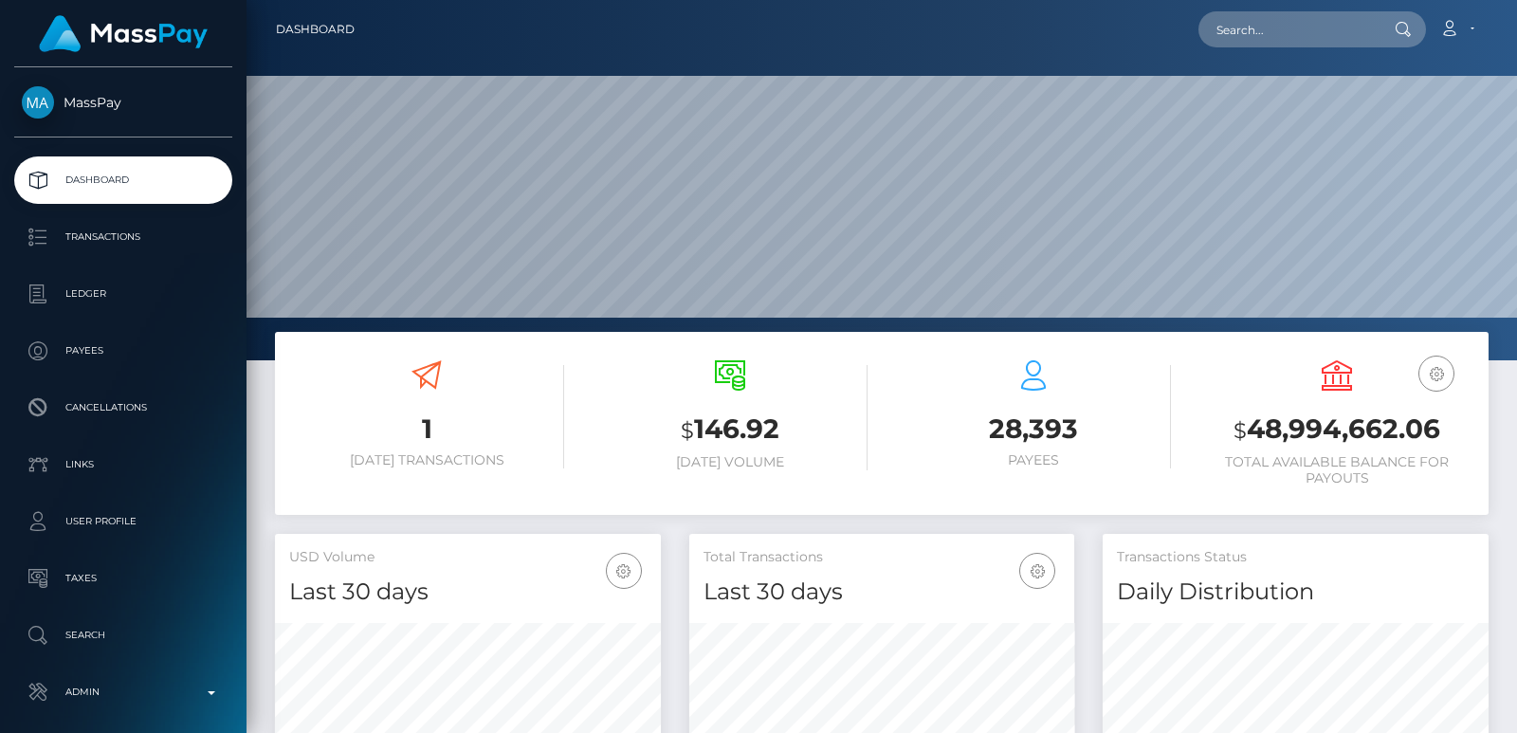
scroll to position [336, 385]
click at [1238, 33] on input "text" at bounding box center [1287, 29] width 178 height 36
paste input "artofparker@protonmail.com"
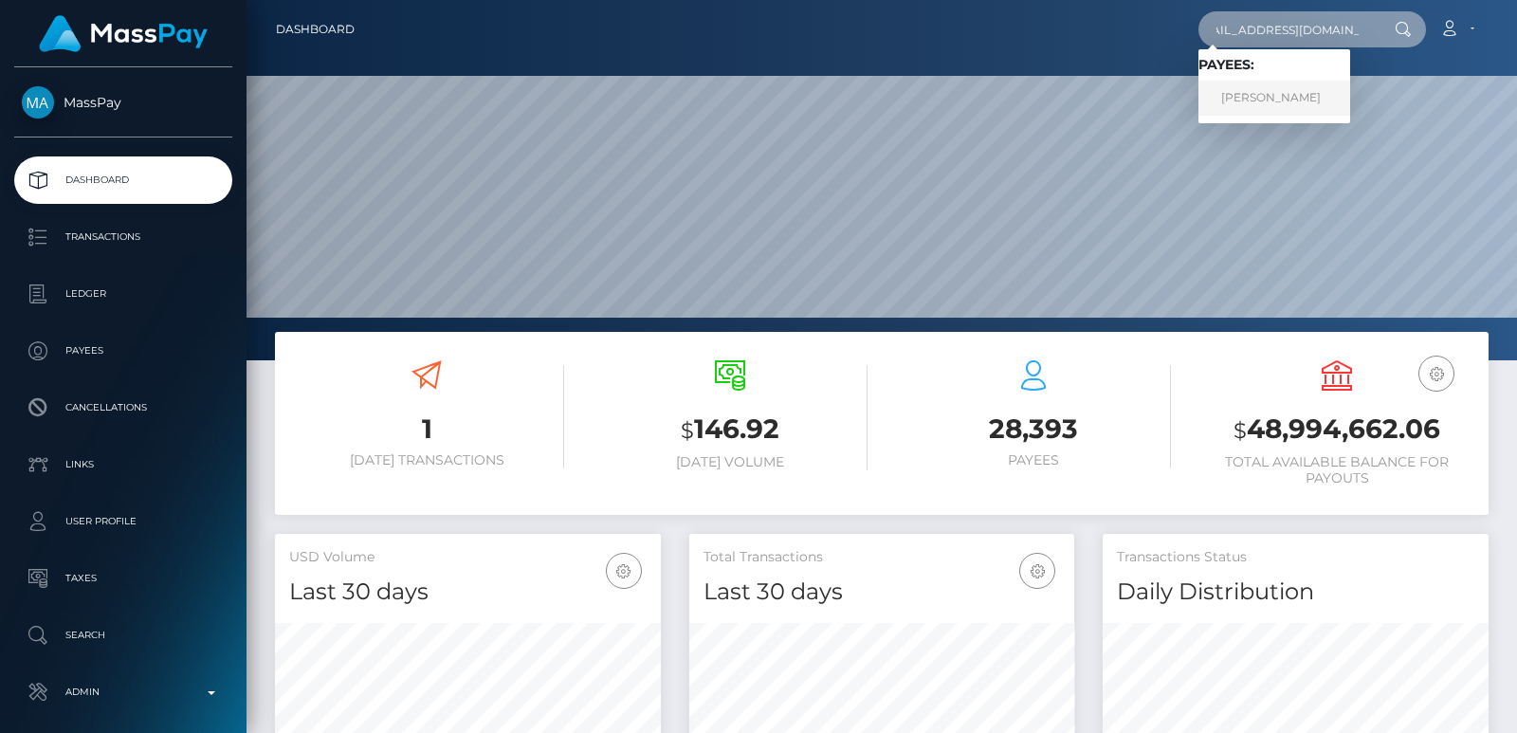
type input "artofparker@protonmail.com"
click at [1255, 109] on link "IDA MARIE RUFF" at bounding box center [1274, 98] width 152 height 35
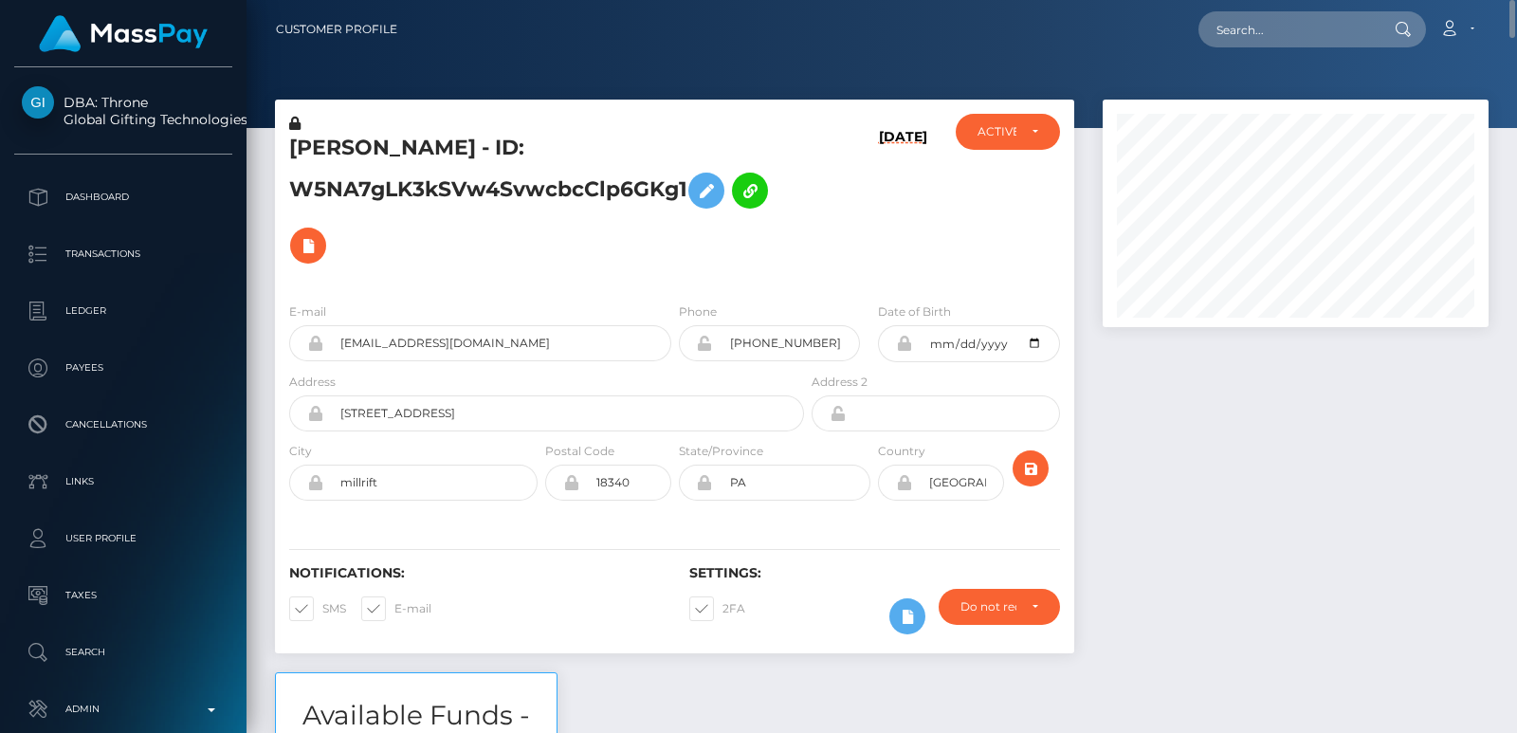
click at [1320, 108] on div at bounding box center [1295, 213] width 386 height 227
click at [1242, 29] on input "text" at bounding box center [1287, 29] width 178 height 36
paste input "[EMAIL_ADDRESS][DOMAIN_NAME]"
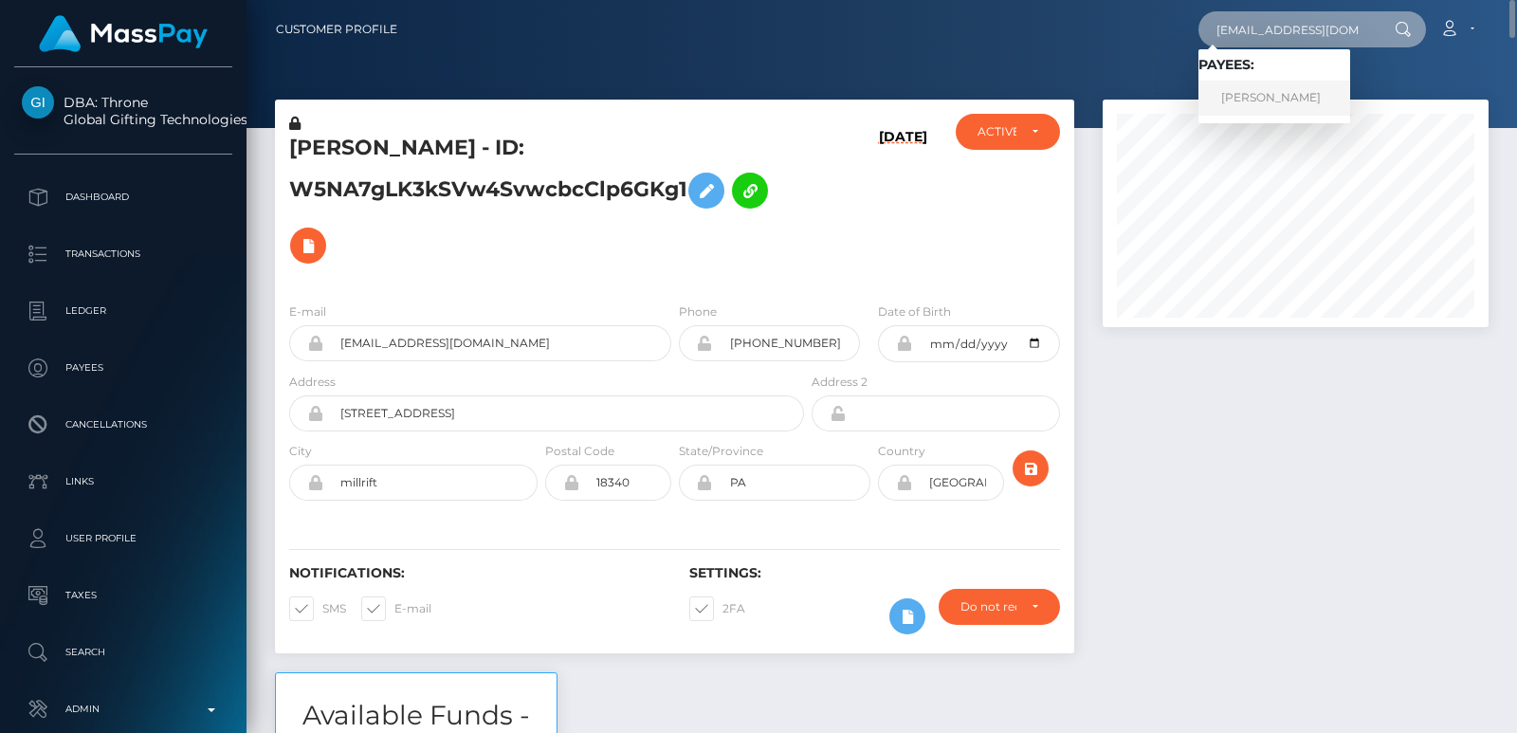
type input "[EMAIL_ADDRESS][DOMAIN_NAME]"
click at [1252, 97] on link "Guilherme Pescuma" at bounding box center [1274, 98] width 152 height 35
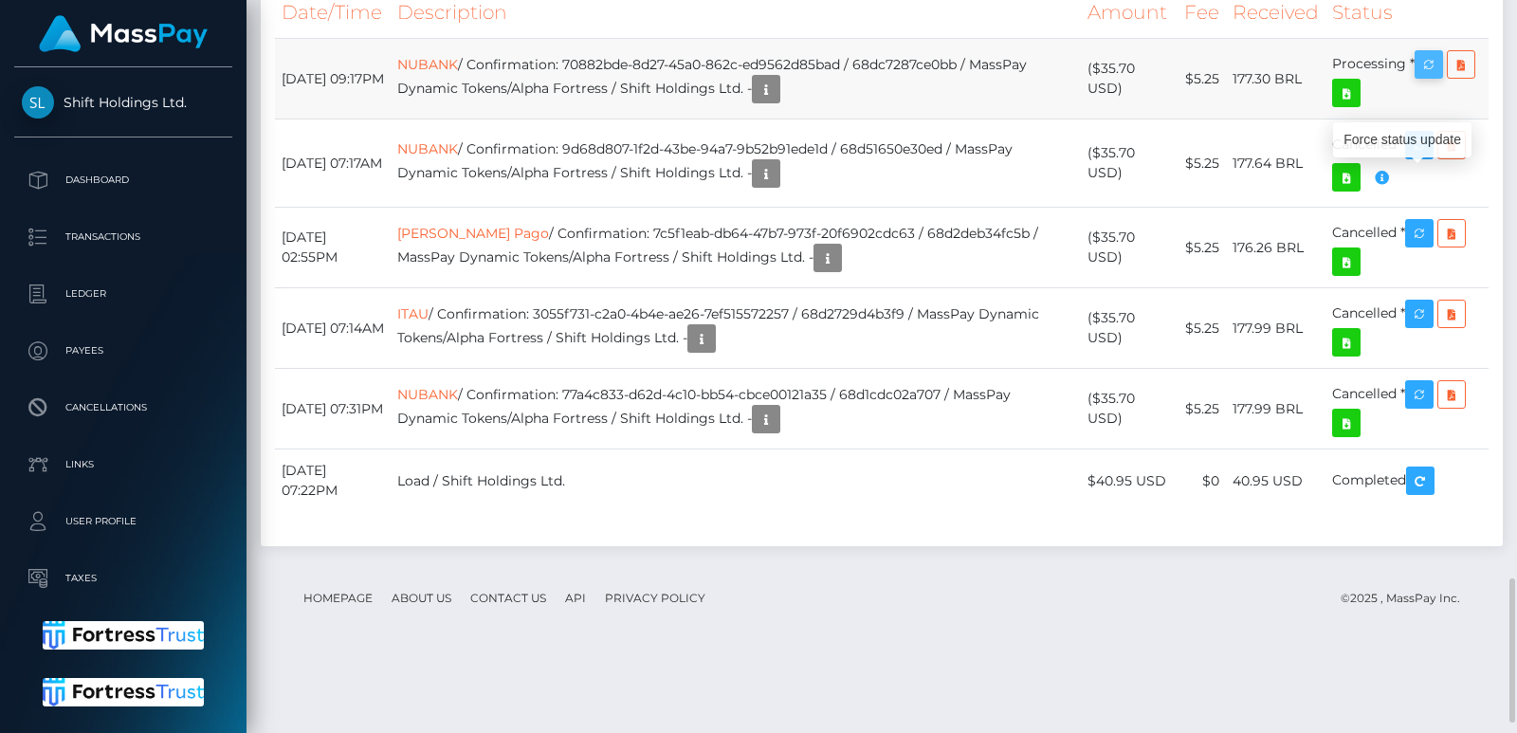
scroll to position [227, 385]
click at [1438, 77] on icon "button" at bounding box center [1428, 65] width 23 height 24
click at [1433, 77] on icon "button" at bounding box center [1428, 65] width 23 height 24
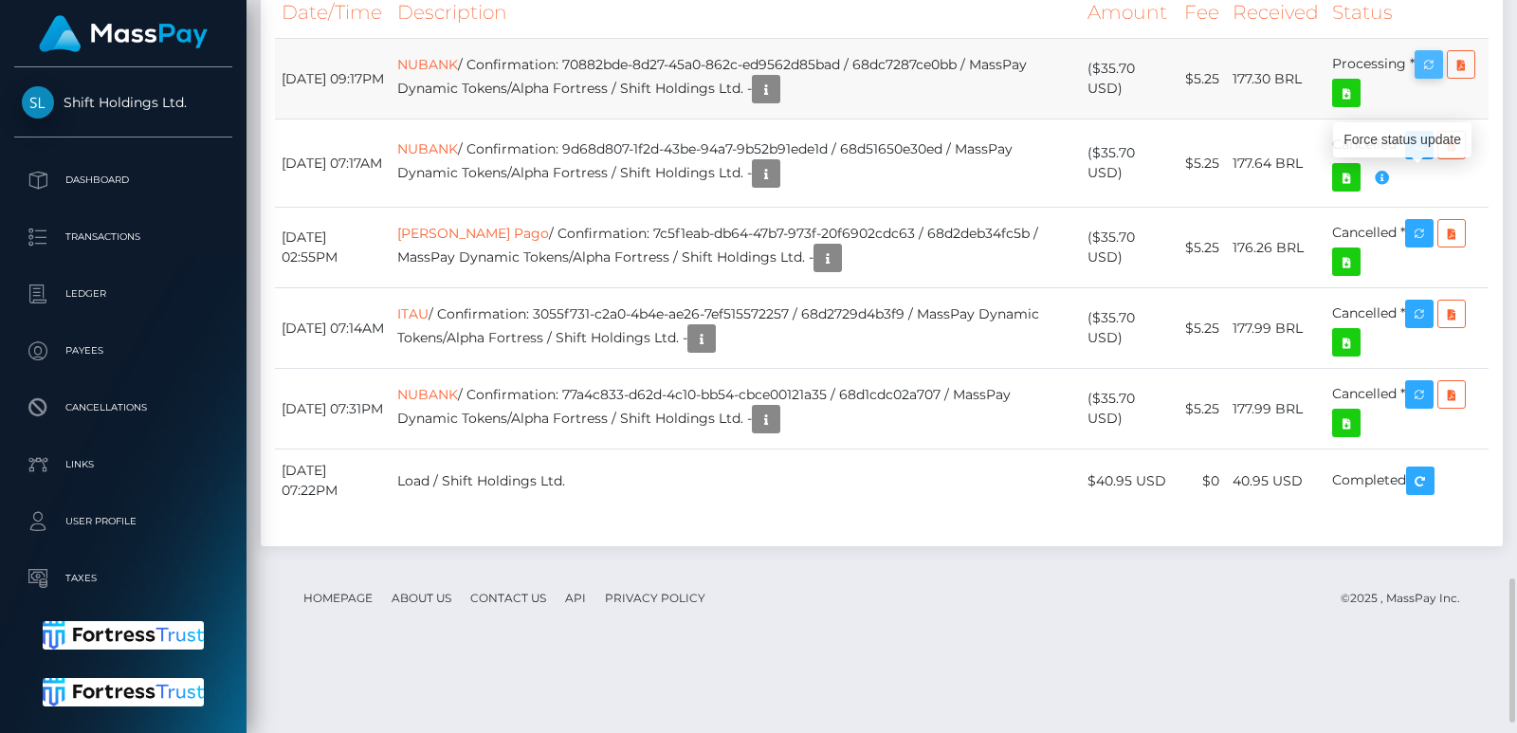
click at [1433, 77] on icon "button" at bounding box center [1428, 65] width 23 height 24
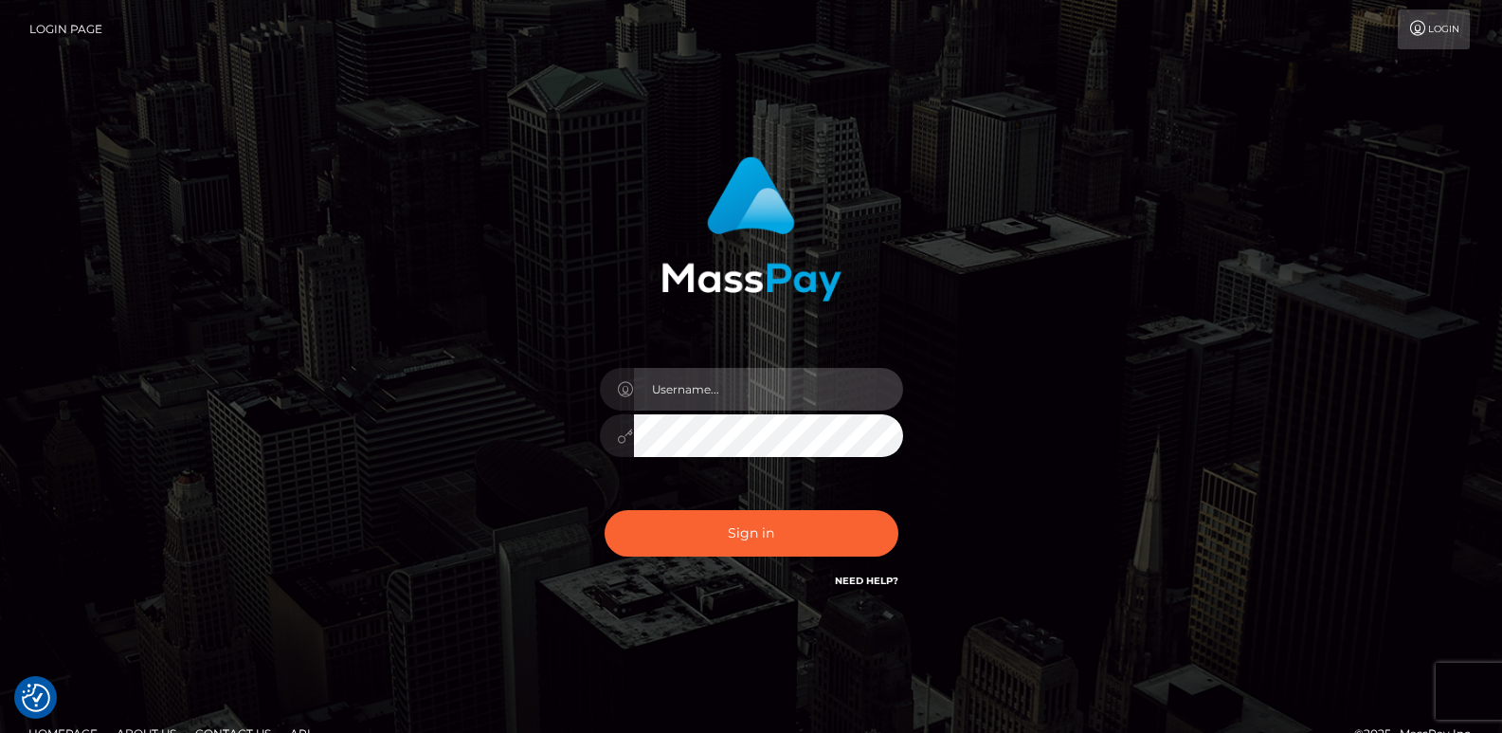
type input "[DOMAIN_NAME]"
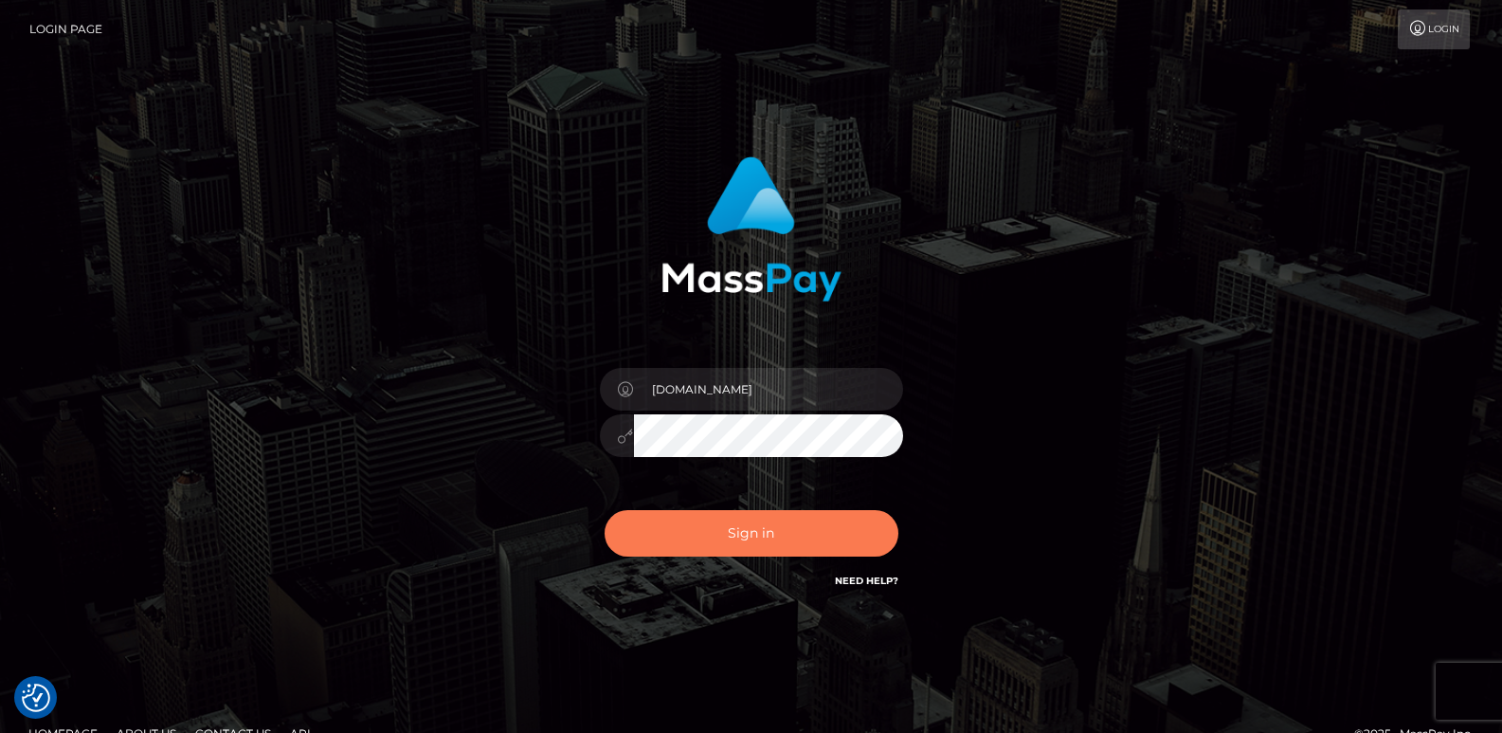
drag, startPoint x: 707, startPoint y: 575, endPoint x: 718, endPoint y: 552, distance: 25.9
click at [718, 552] on div "Sign in Need Help?" at bounding box center [752, 541] width 332 height 84
click at [718, 552] on button "Sign in" at bounding box center [752, 533] width 294 height 46
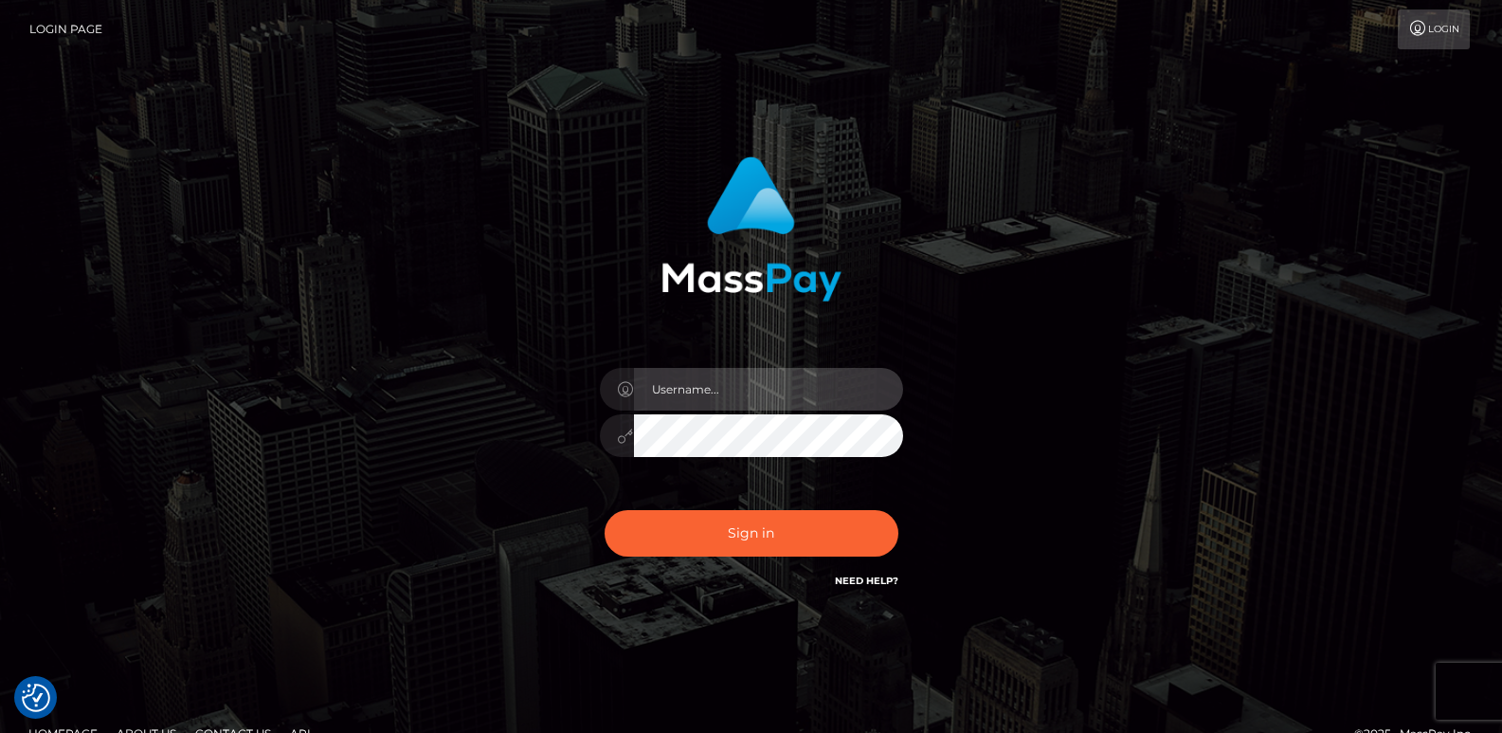
type input "[DOMAIN_NAME]"
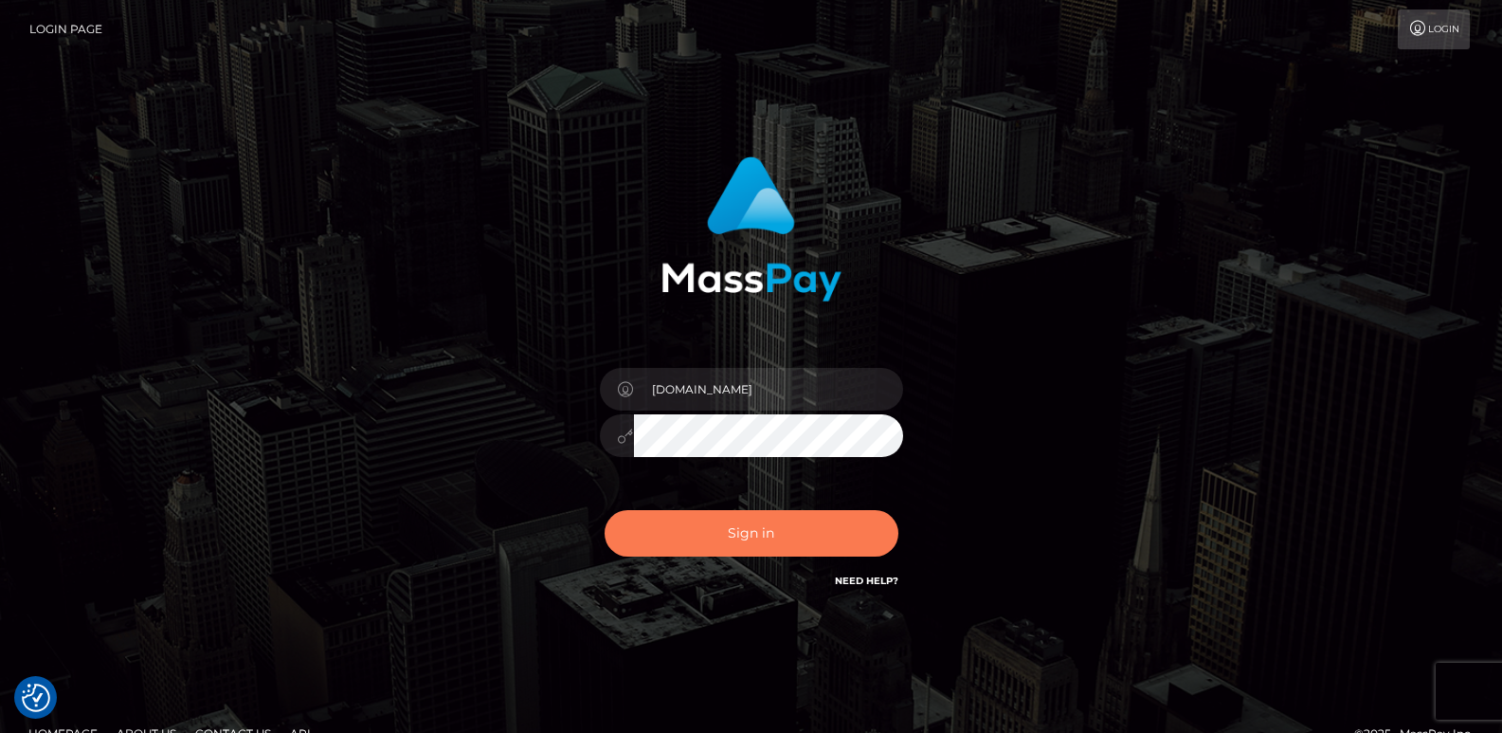
click at [718, 552] on button "Sign in" at bounding box center [752, 533] width 294 height 46
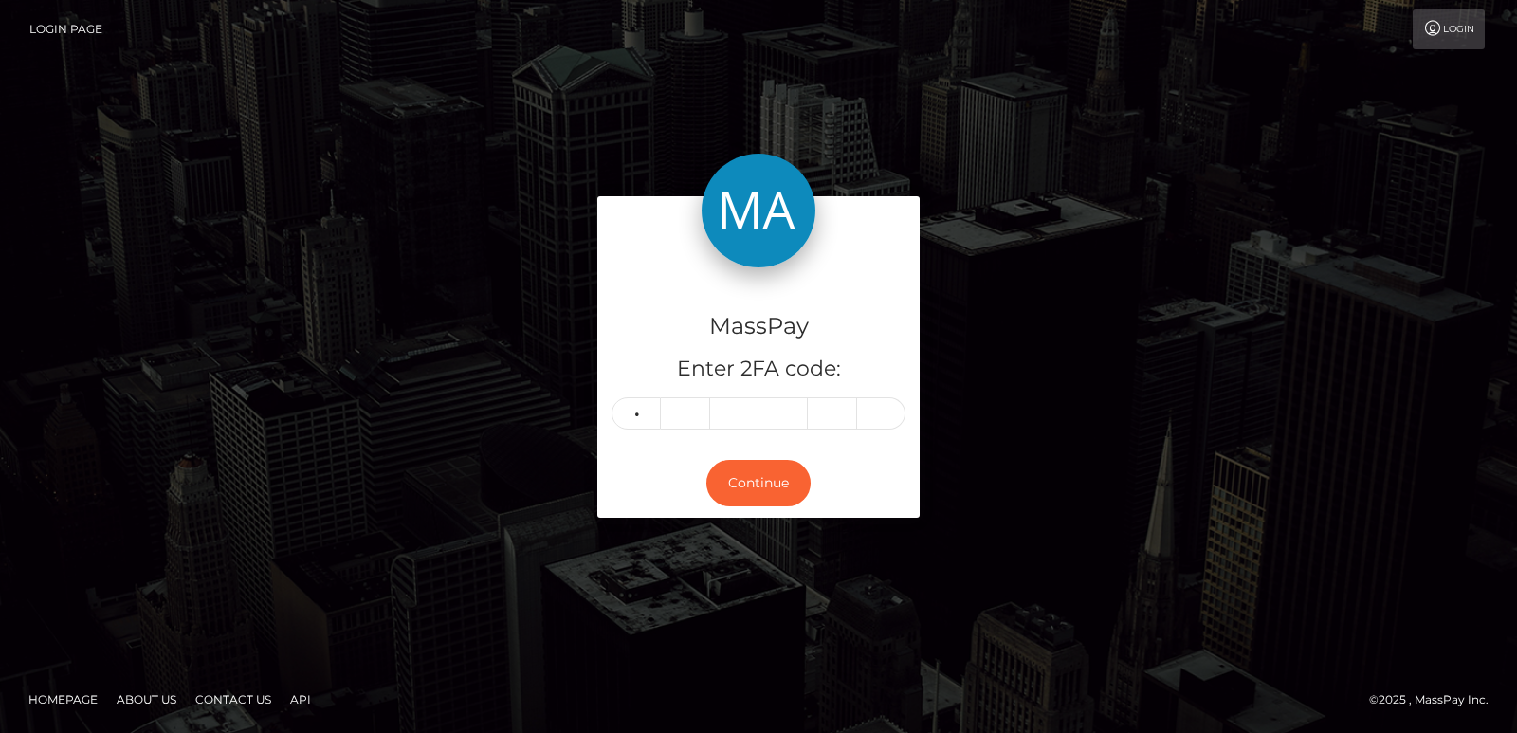
type input "7"
type input "2"
type input "1"
type input "2"
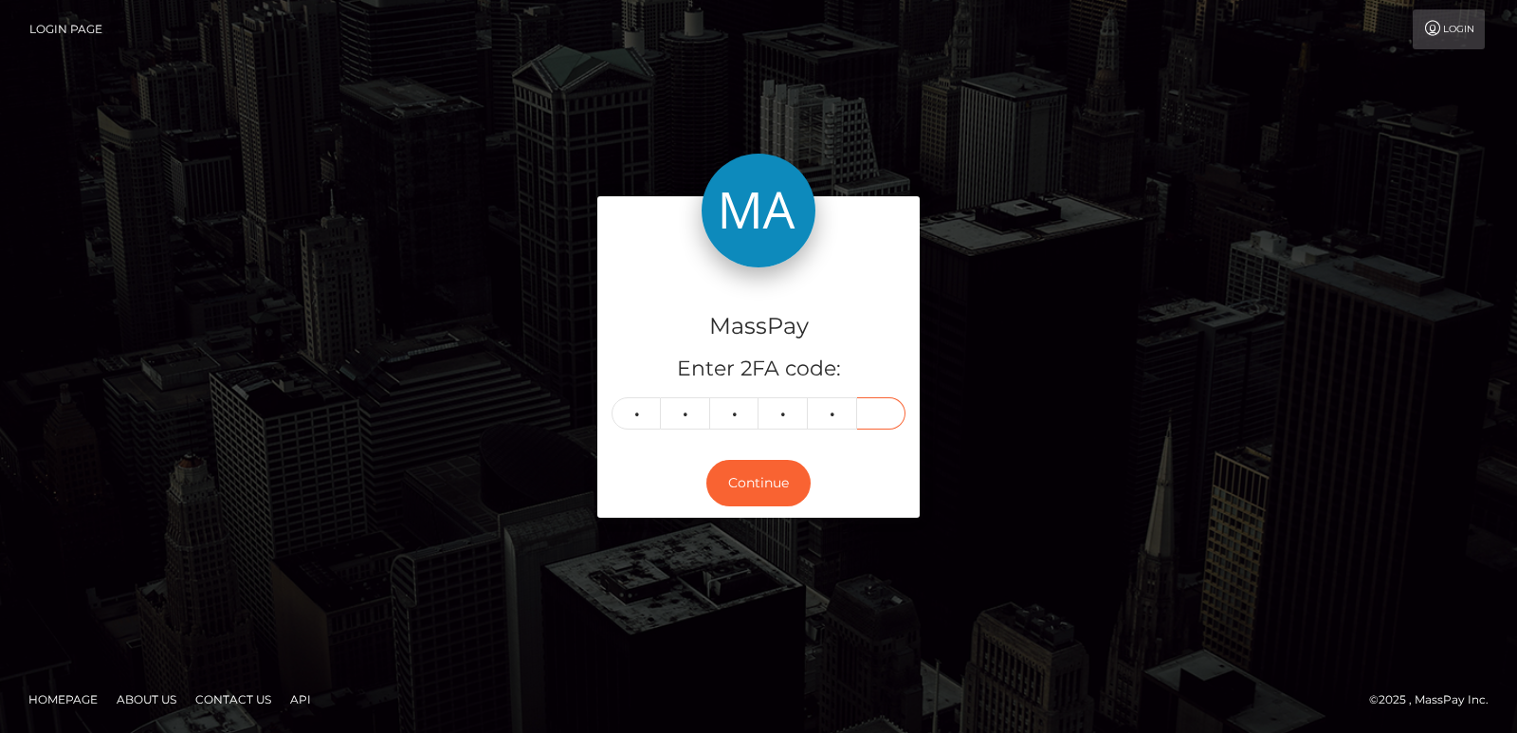
type input "2"
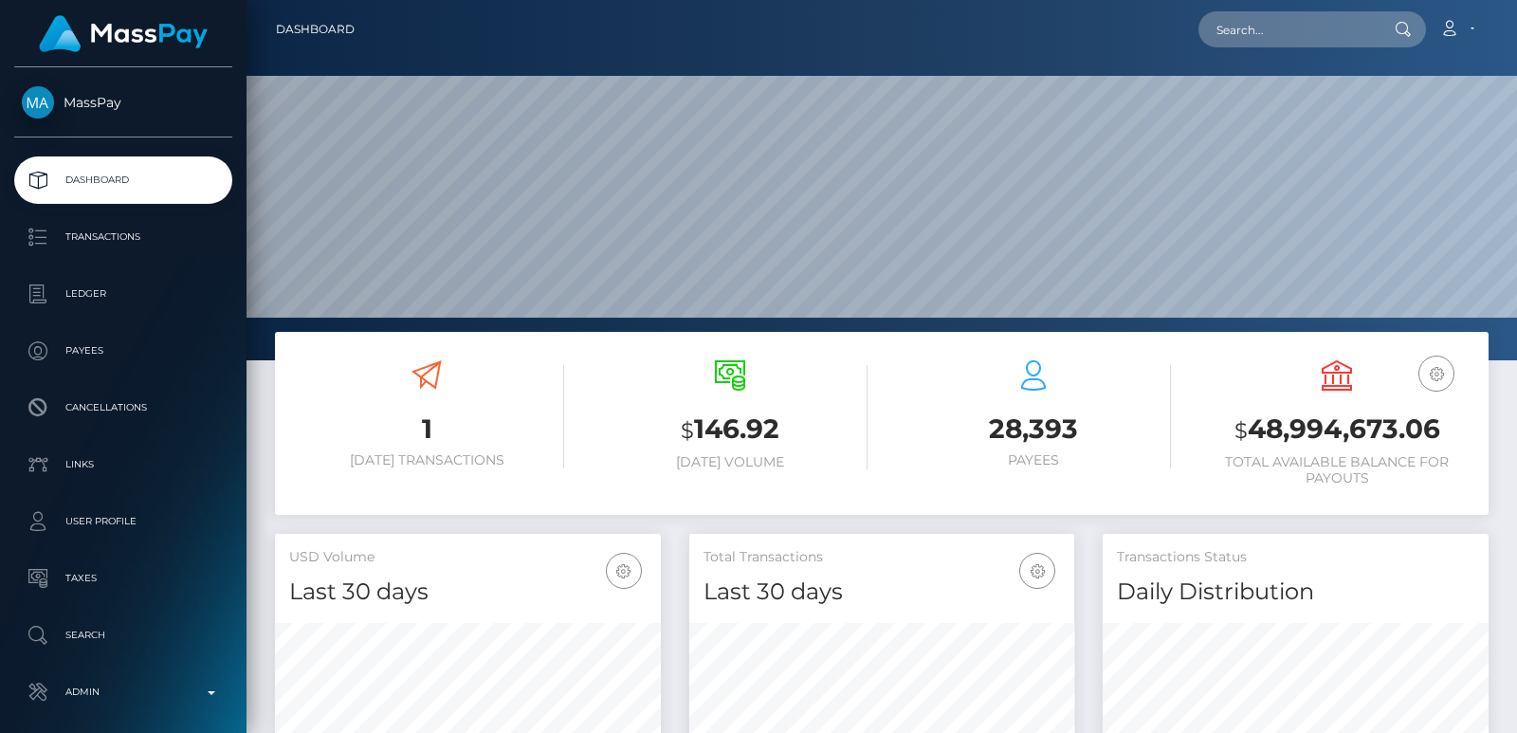
scroll to position [336, 385]
click at [1268, 29] on input "text" at bounding box center [1287, 29] width 178 height 36
paste input "atalialassus@icloud.com"
type input "atalialassus@icloud.com"
click at [1281, 30] on input "atalialassus@icloud.com" at bounding box center [1287, 29] width 178 height 36
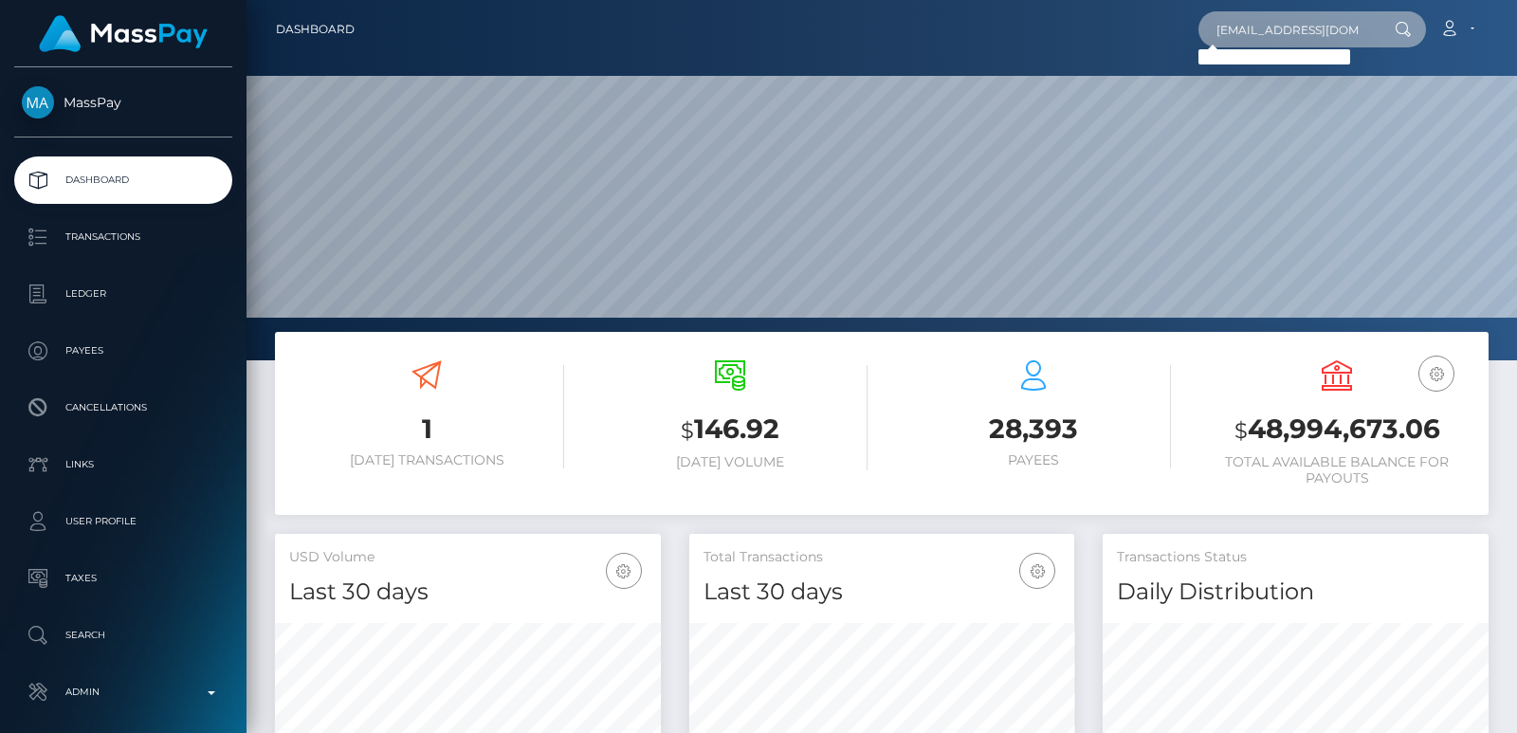
click at [1281, 30] on input "atalialassus@icloud.com" at bounding box center [1287, 29] width 178 height 36
paste input "atalialassus@icloud.com"
type input "atalialassus@icloud.com"
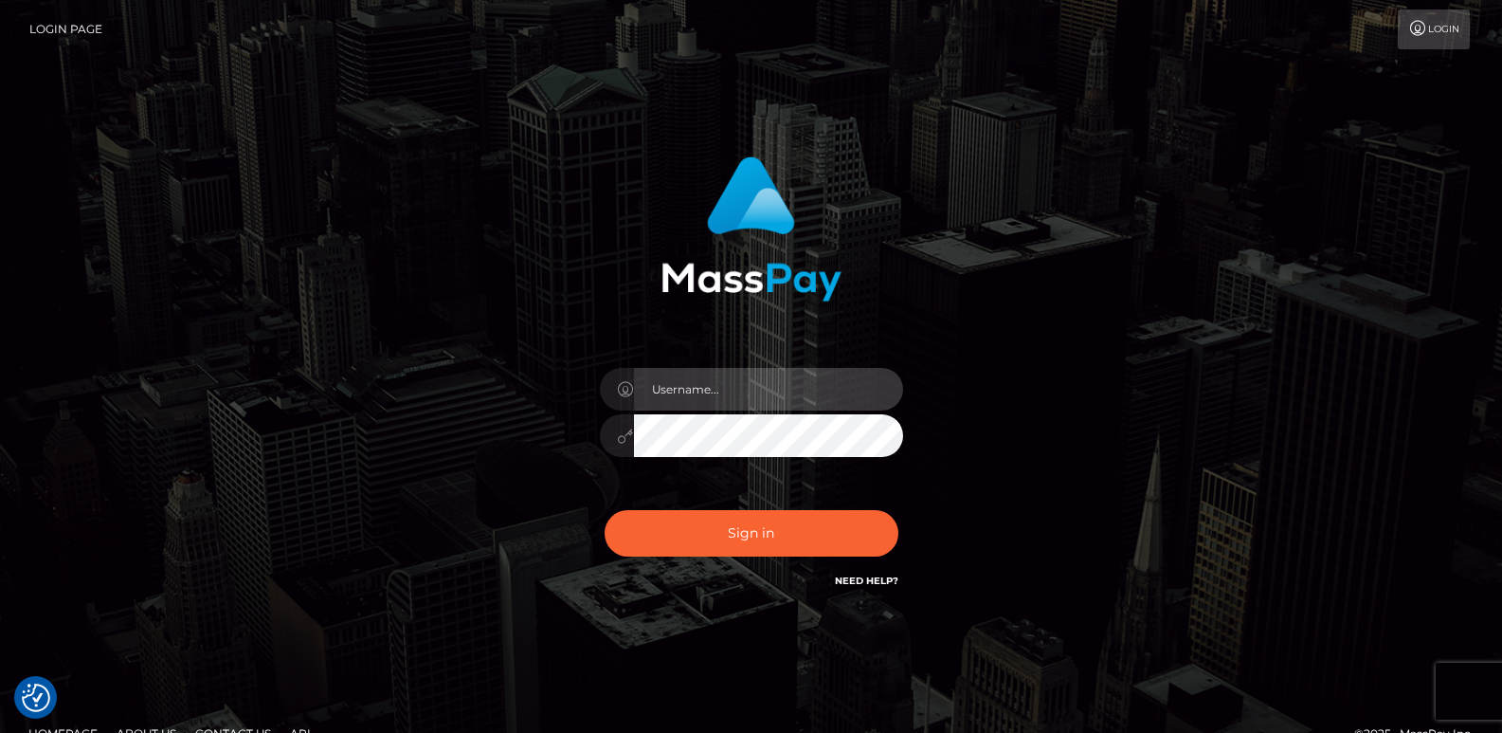
type input "[DOMAIN_NAME]"
click at [680, 501] on div "Sign in Need Help?" at bounding box center [752, 541] width 332 height 84
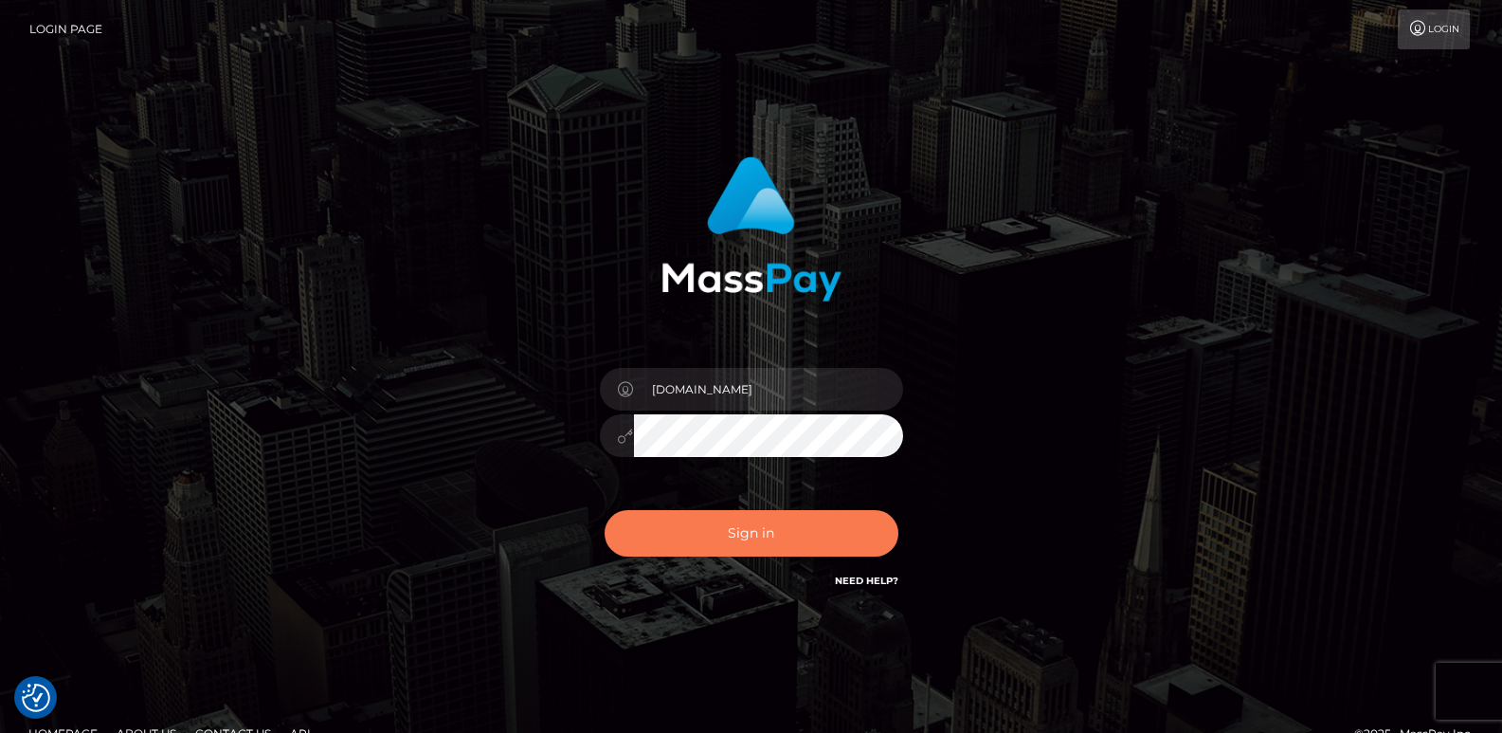
click at [672, 545] on button "Sign in" at bounding box center [752, 533] width 294 height 46
type input "ts2.es"
click at [686, 535] on button "Sign in" at bounding box center [752, 533] width 294 height 46
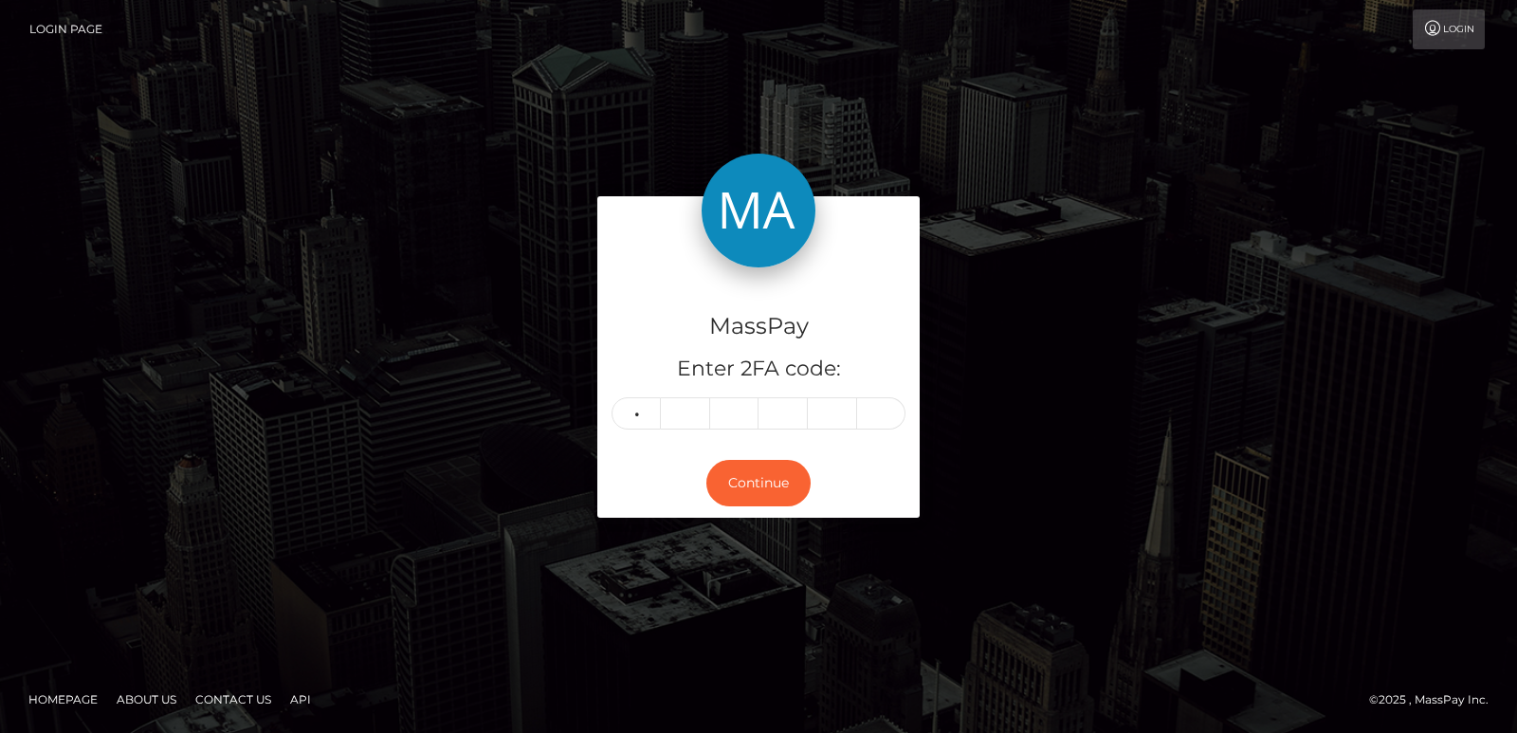
type input "3"
type input "2"
type input "5"
type input "6"
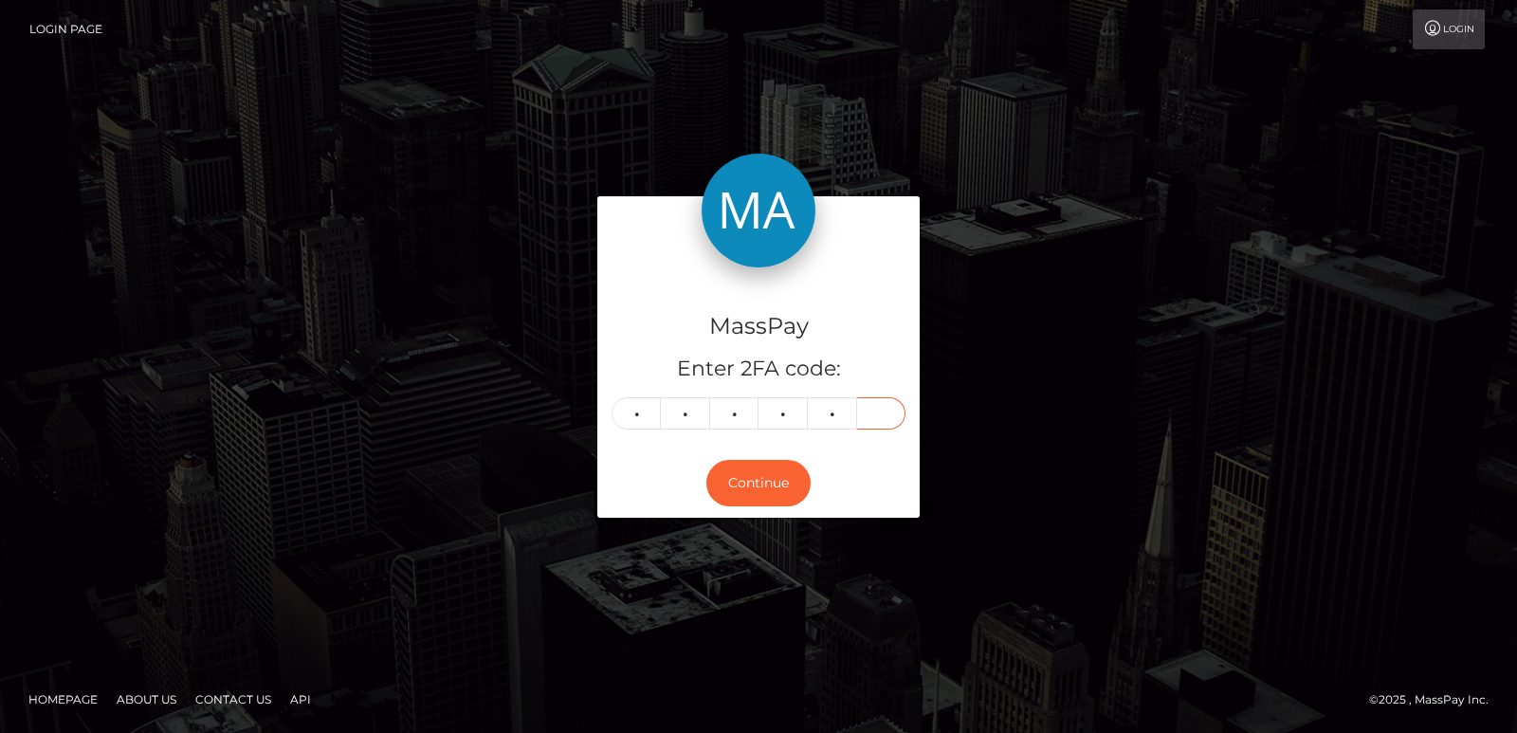
type input "2"
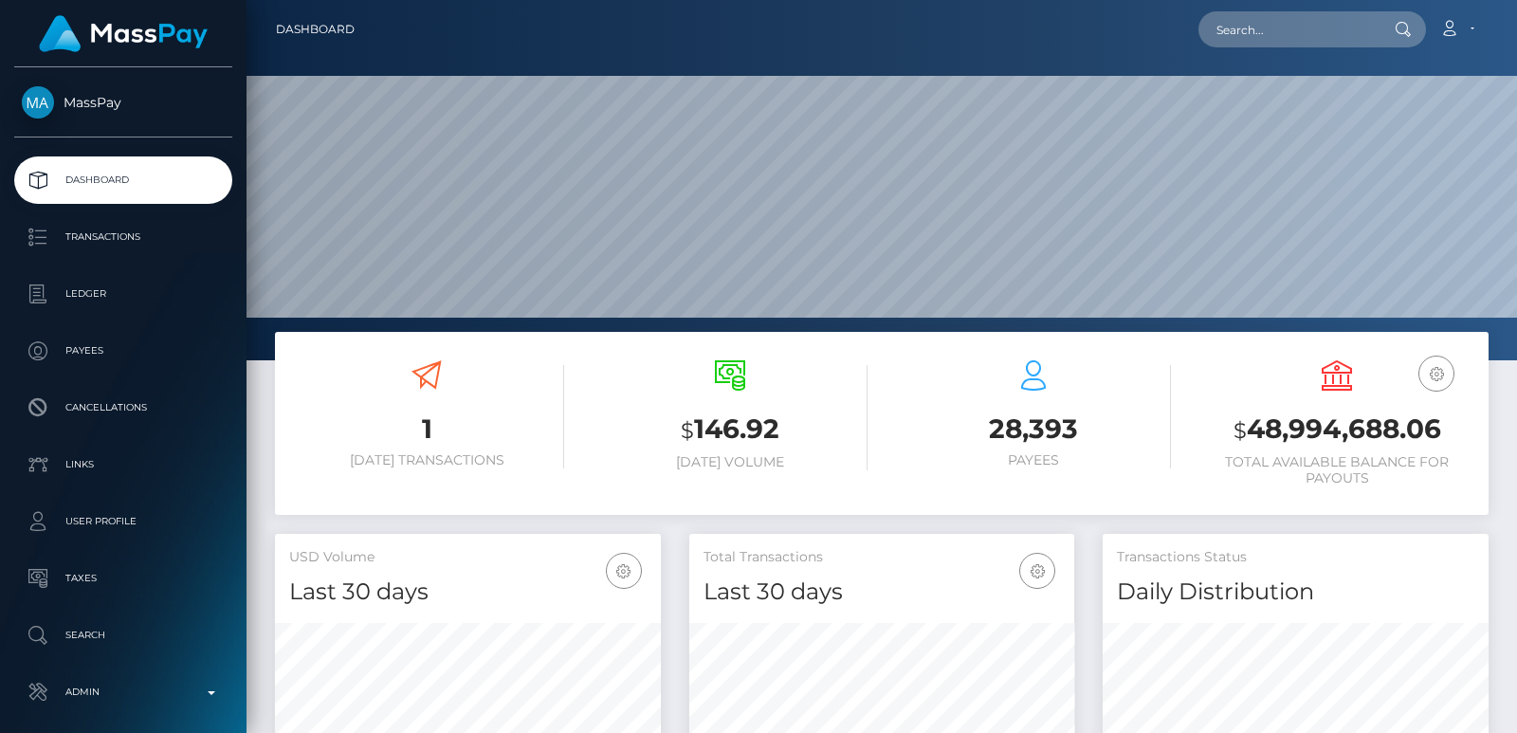
scroll to position [336, 385]
click at [1239, 49] on nav "Dashboard Loading... Loading... Account Edit Profile" at bounding box center [881, 29] width 1270 height 59
click at [1249, 40] on input "text" at bounding box center [1287, 29] width 178 height 36
paste input "izzygonzeles27@gmail.com"
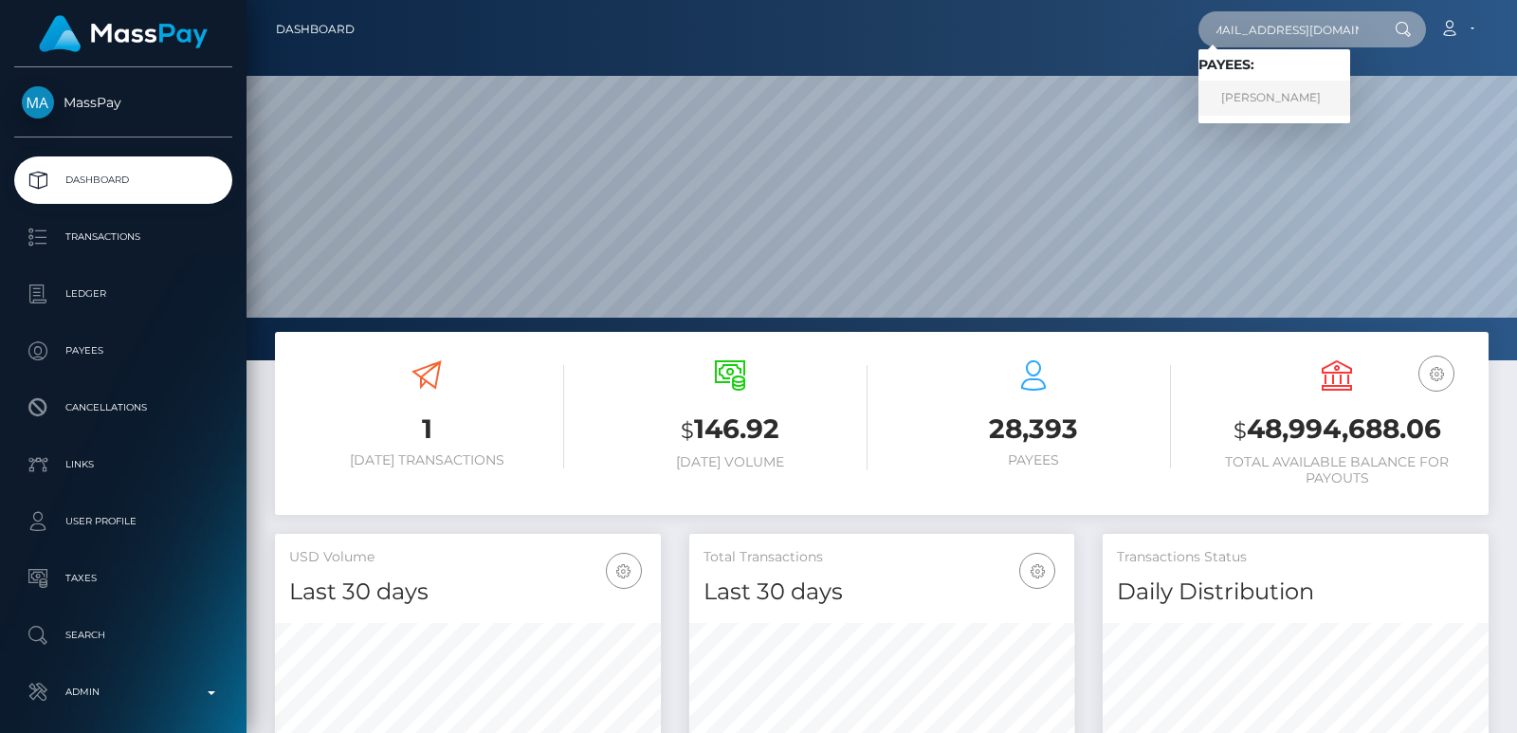
type input "izzygonzeles27@gmail.com"
click at [1257, 96] on link "ALEXANDRA LASSUS" at bounding box center [1274, 98] width 152 height 35
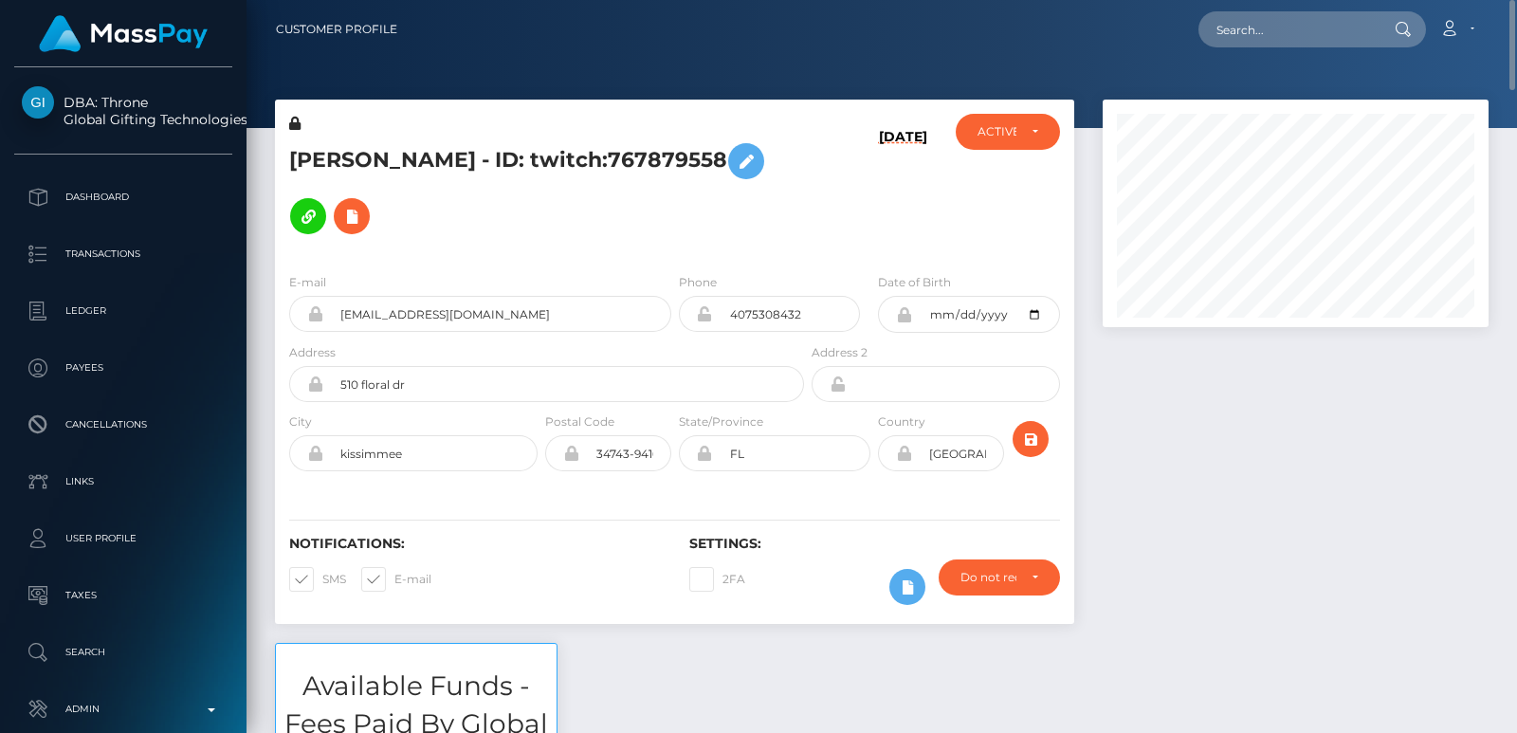
click at [367, 143] on h5 "[PERSON_NAME] - ID: twitch:767879558" at bounding box center [541, 189] width 504 height 110
copy h5 "[PERSON_NAME]"
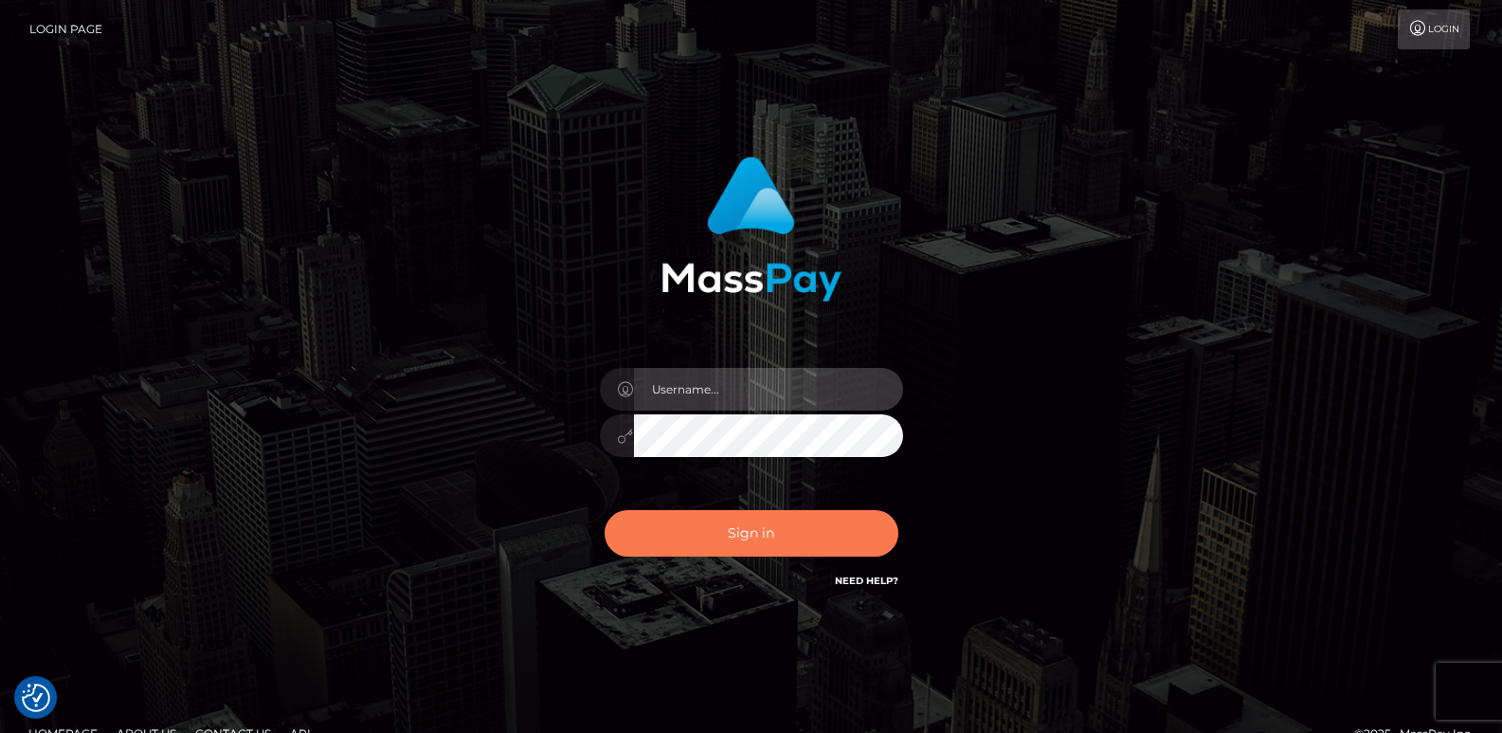
type input "ts2.es"
click at [688, 526] on button "Sign in" at bounding box center [752, 533] width 294 height 46
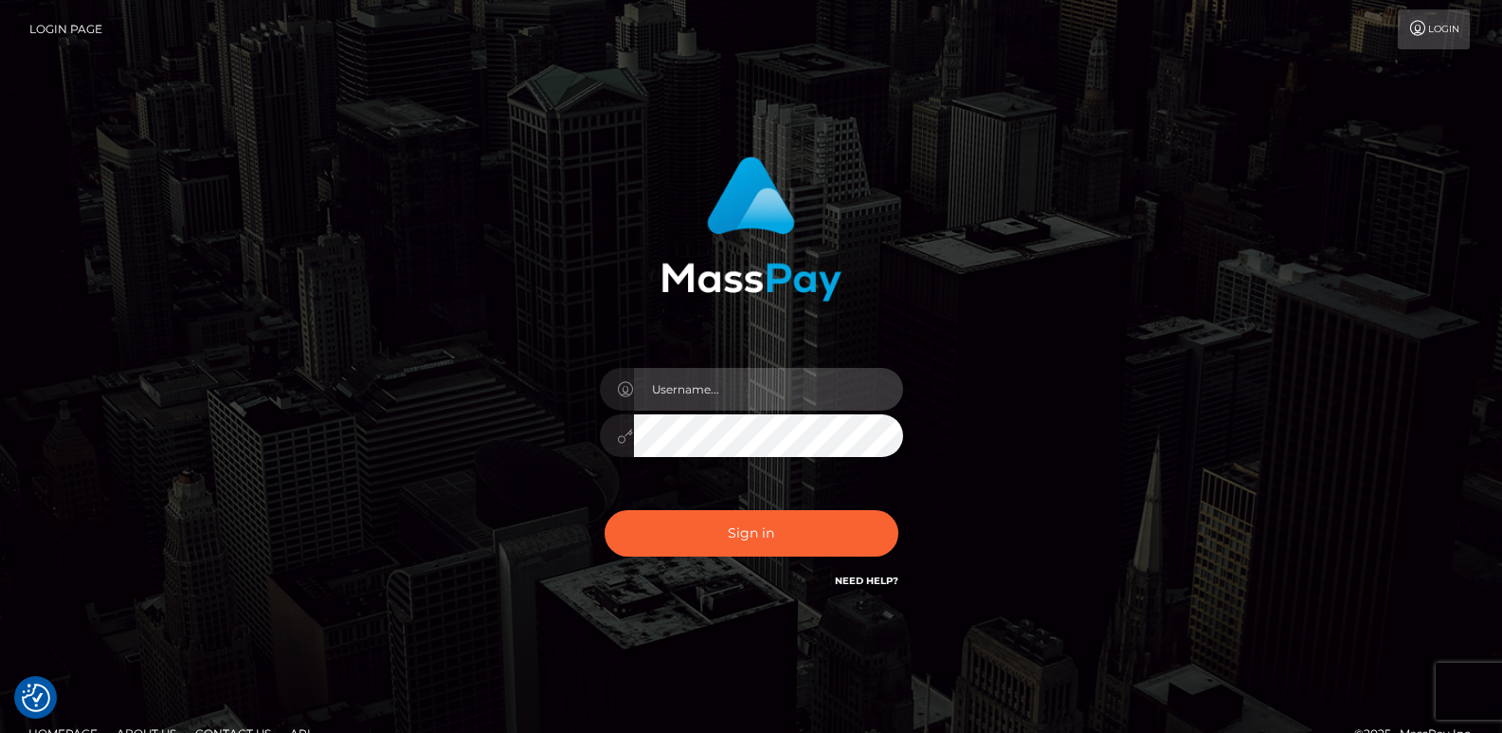
type input "[DOMAIN_NAME]"
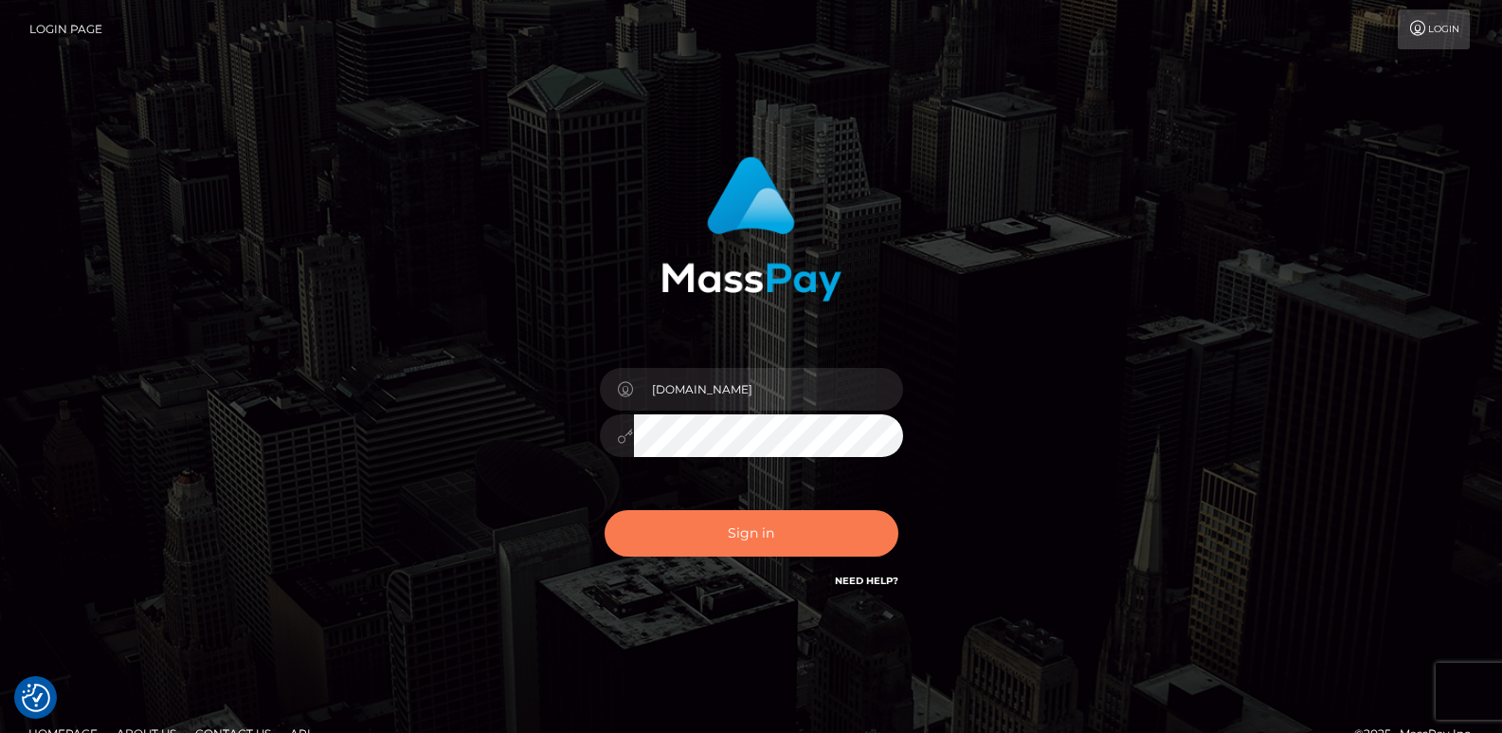
click at [688, 526] on button "Sign in" at bounding box center [752, 533] width 294 height 46
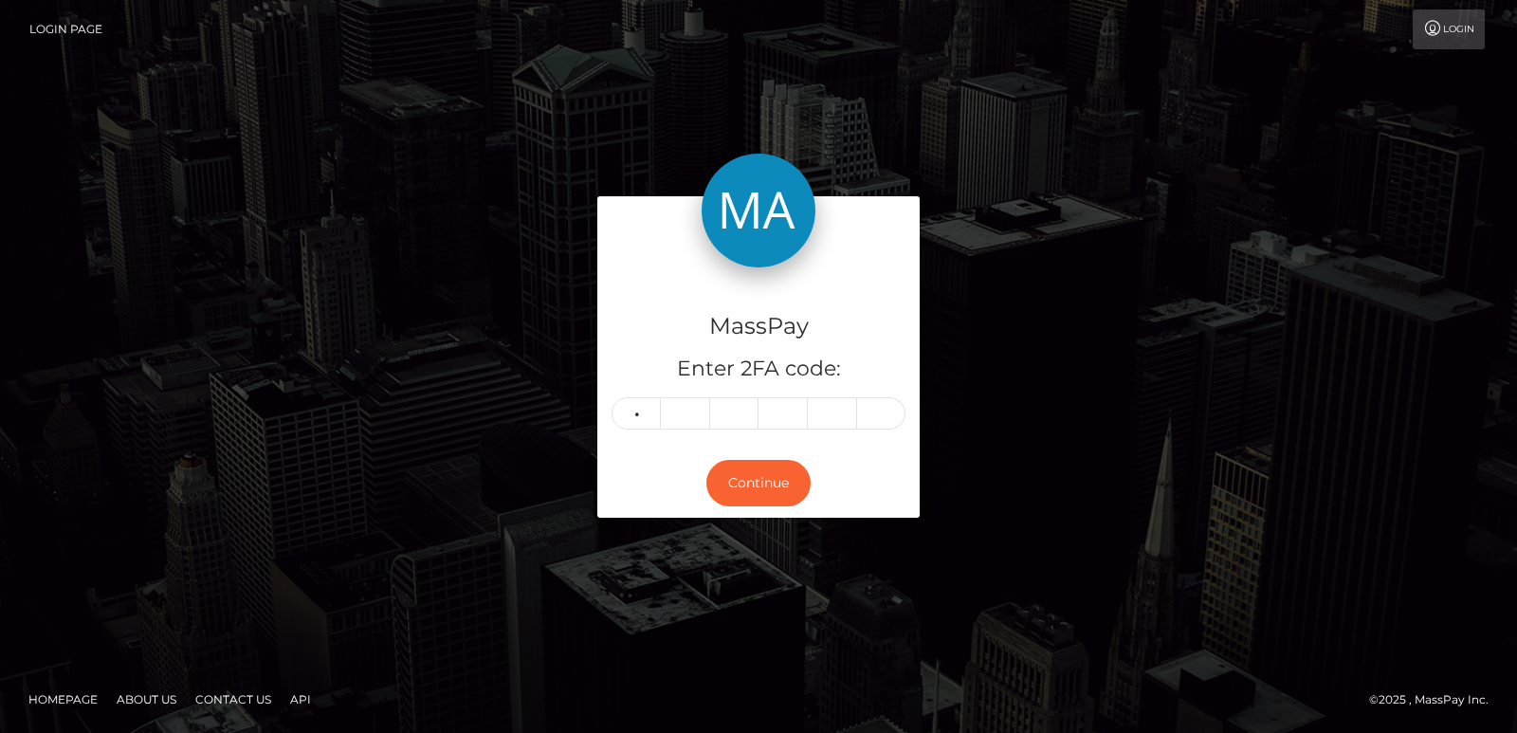
type input "4"
type input "6"
type input "0"
type input "3"
type input "6"
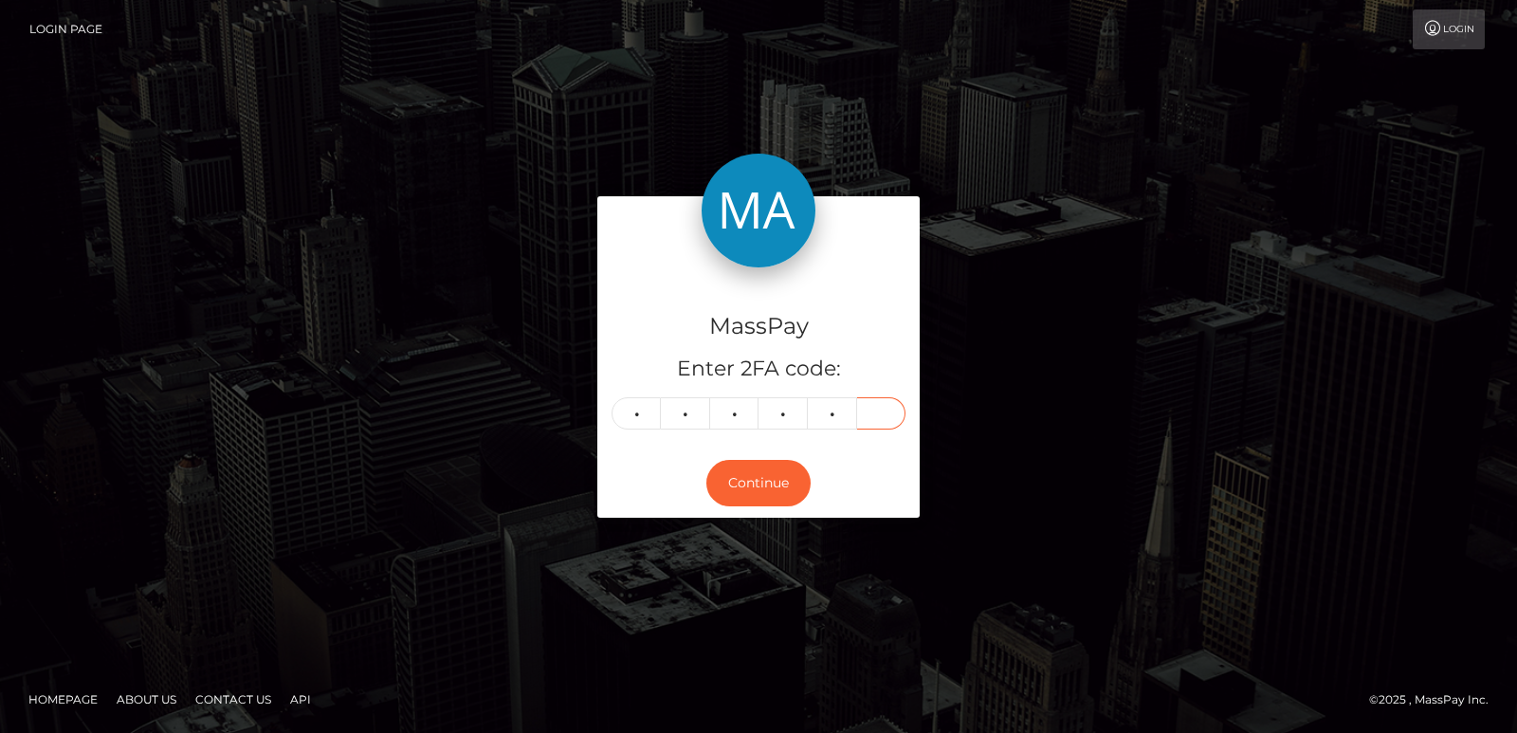
type input "5"
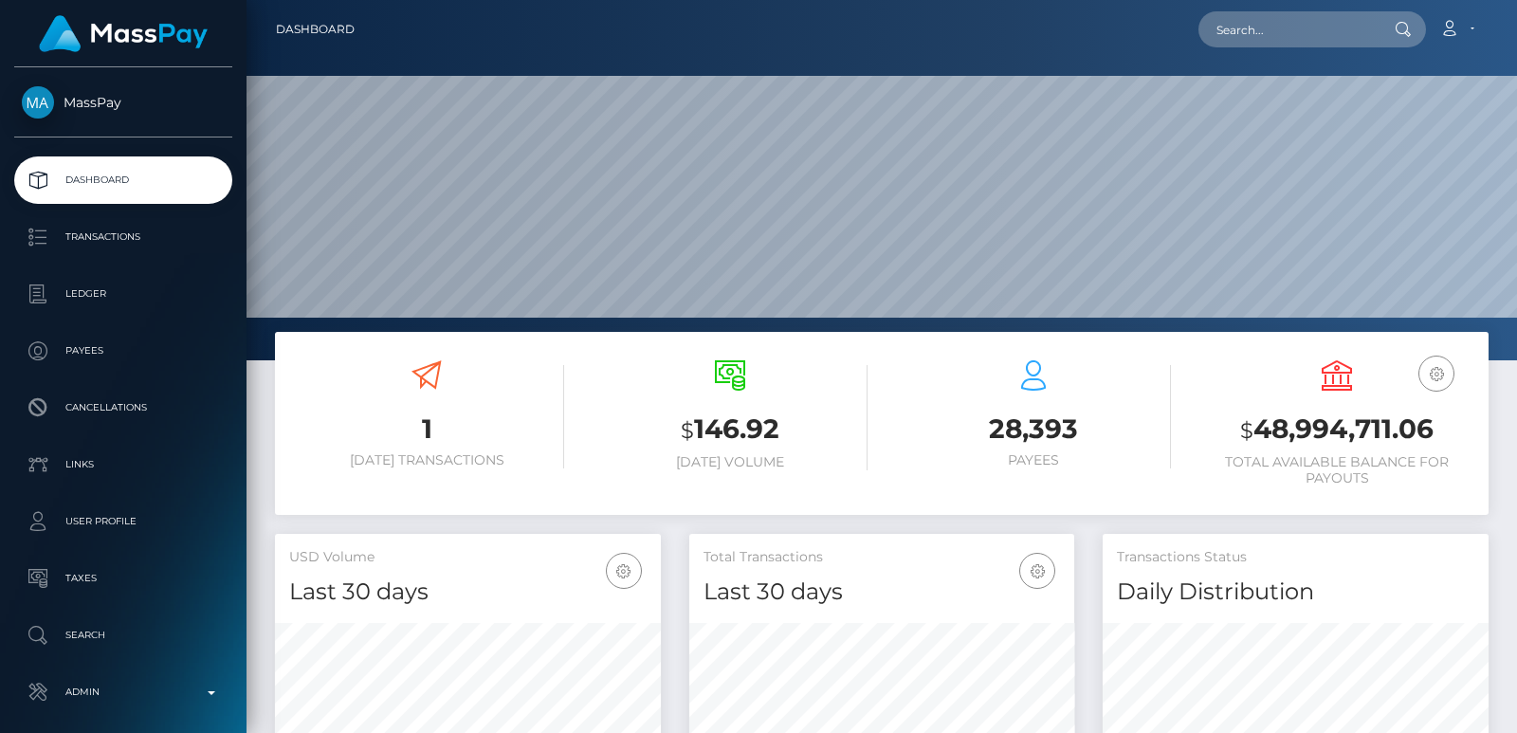
scroll to position [336, 385]
click at [1258, 23] on input "text" at bounding box center [1287, 29] width 178 height 36
paste input "[EMAIL_ADDRESS][DOMAIN_NAME]"
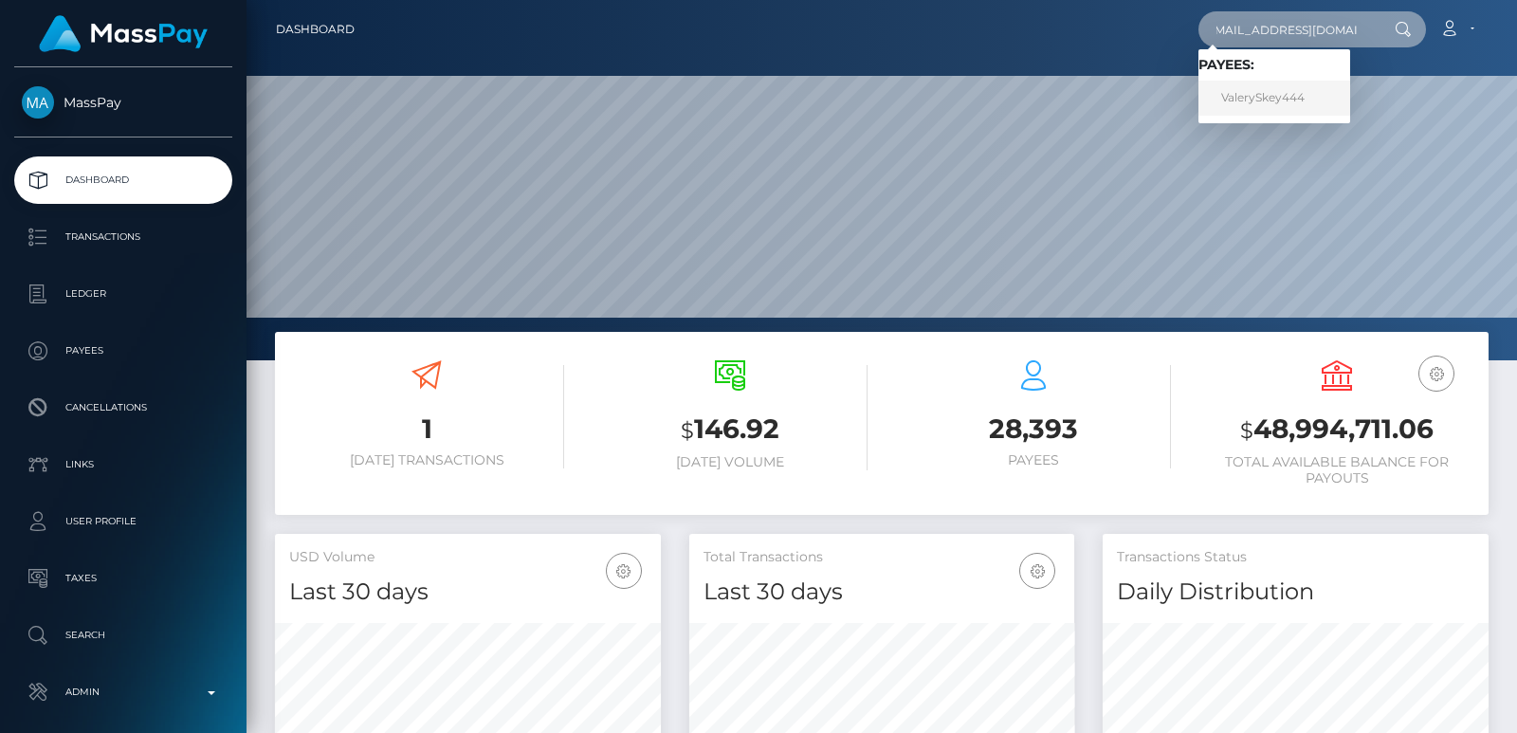
type input "[EMAIL_ADDRESS][DOMAIN_NAME]"
click at [1249, 100] on link "ValerySkey444" at bounding box center [1274, 98] width 152 height 35
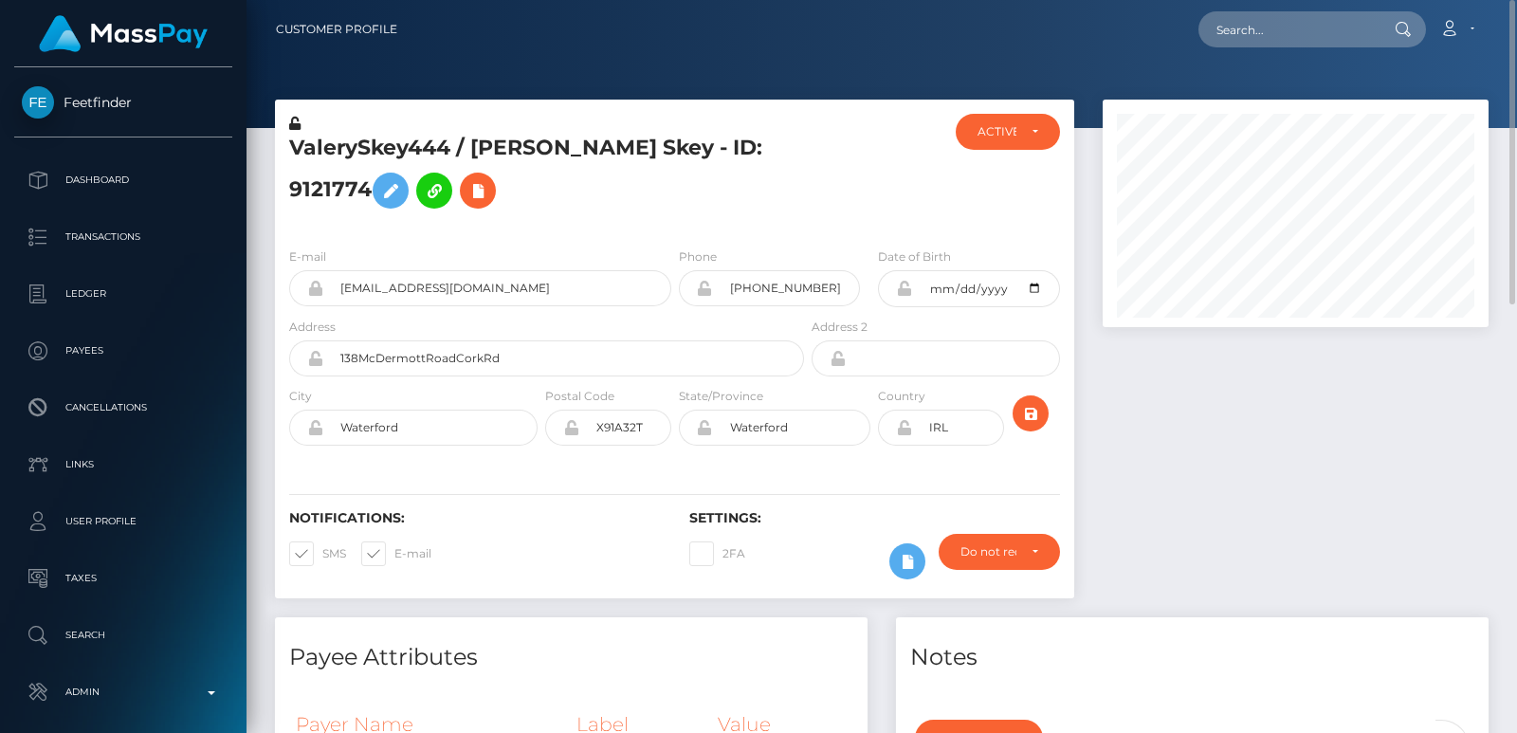
click at [522, 143] on h5 "ValerySkey444 / [PERSON_NAME] Skey - ID: 9121774" at bounding box center [541, 176] width 504 height 84
copy h5 "[PERSON_NAME]"
